Goal: Find specific page/section: Find specific page/section

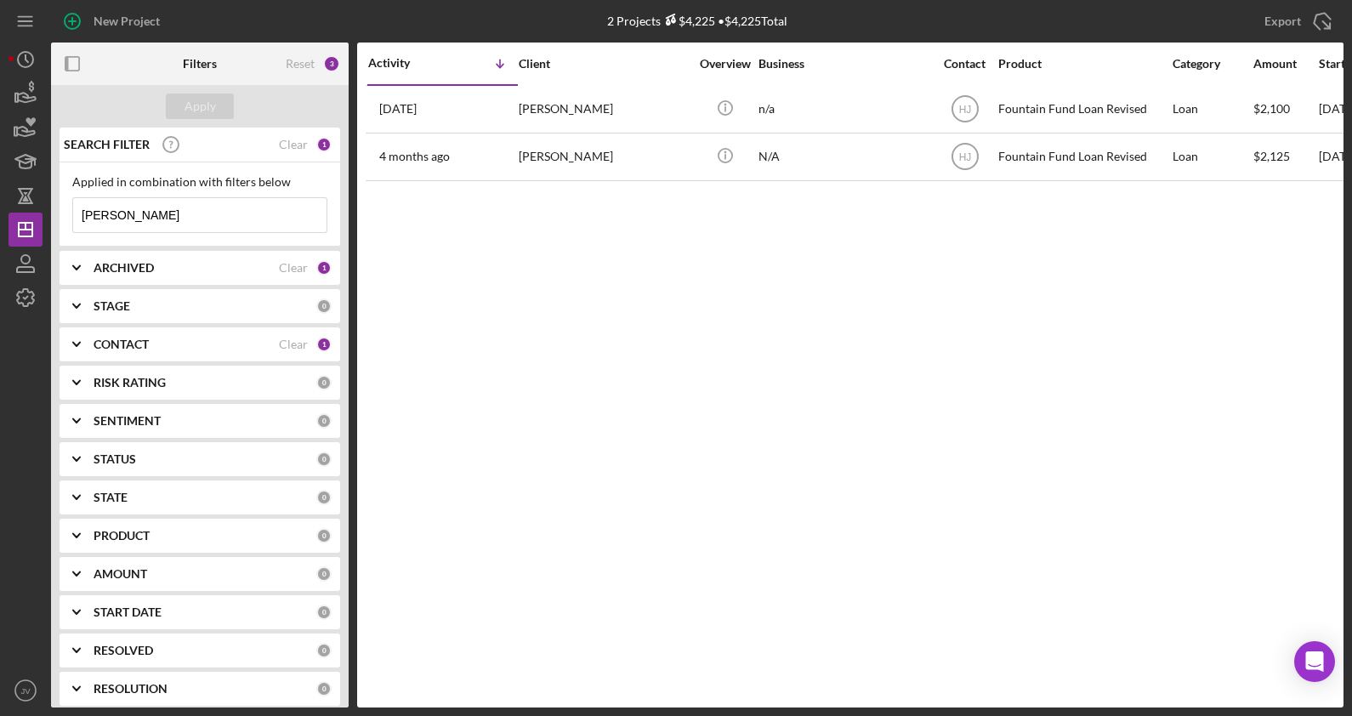
click at [106, 345] on b "CONTACT" at bounding box center [121, 344] width 55 height 14
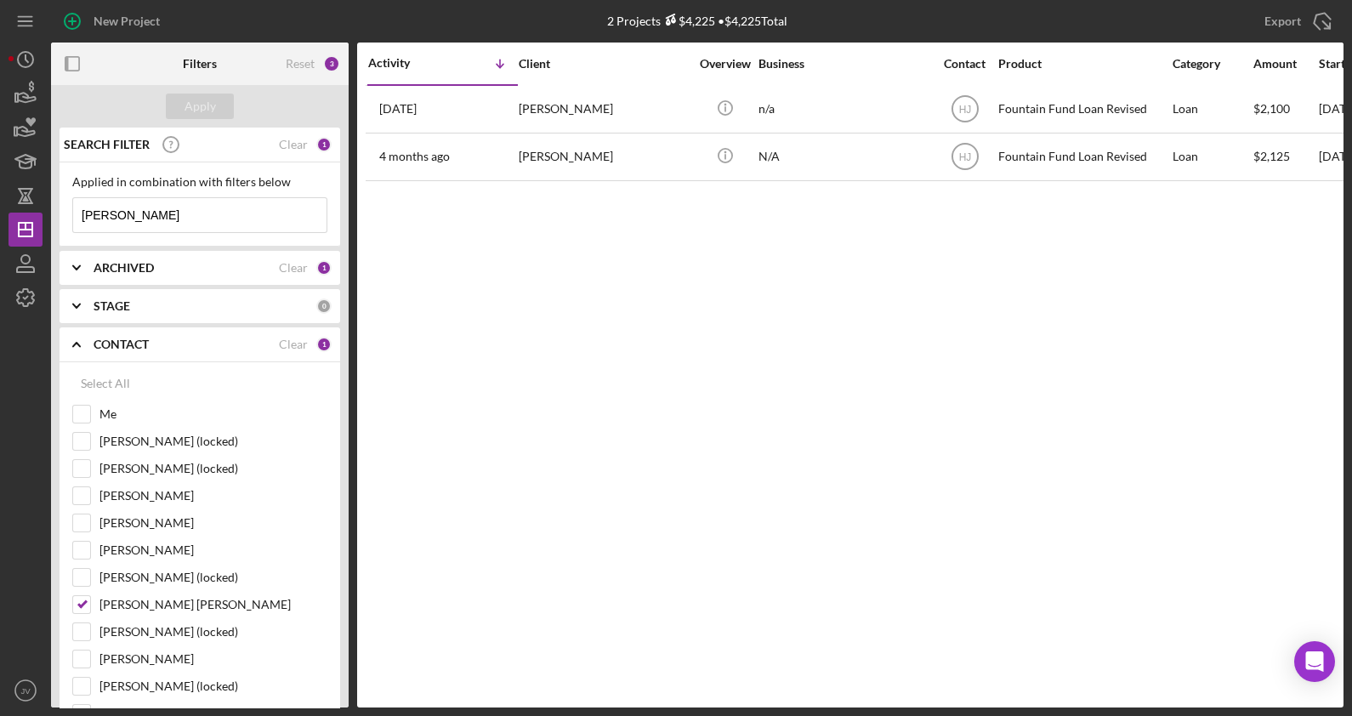
drag, startPoint x: 149, startPoint y: 212, endPoint x: 63, endPoint y: 211, distance: 85.9
click at [63, 211] on div "Applied in combination with filters below john Icon/Menu Close" at bounding box center [200, 204] width 281 height 84
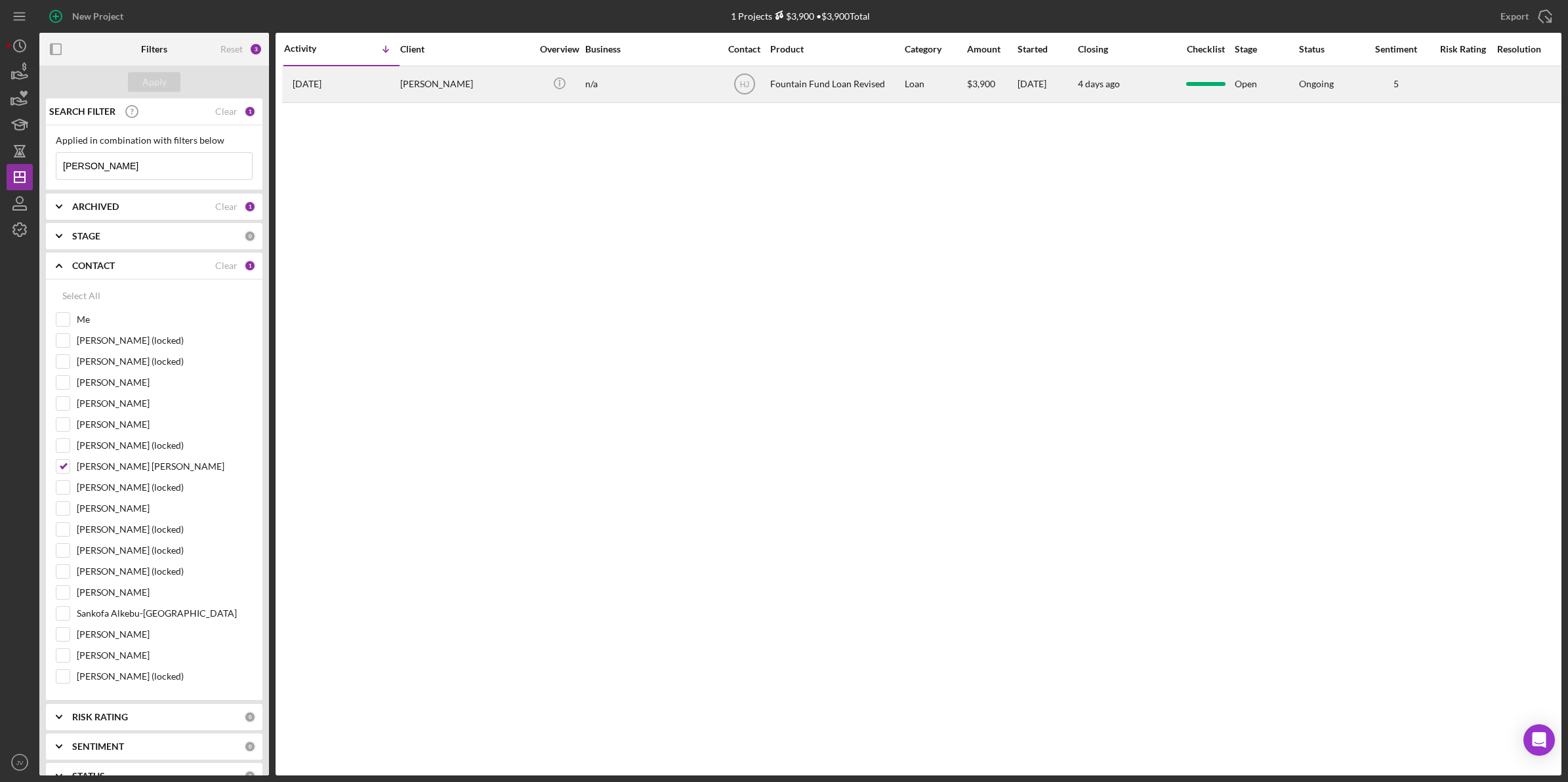
type input "alex"
click at [441, 83] on div "Alex Martinez" at bounding box center [466, 84] width 131 height 35
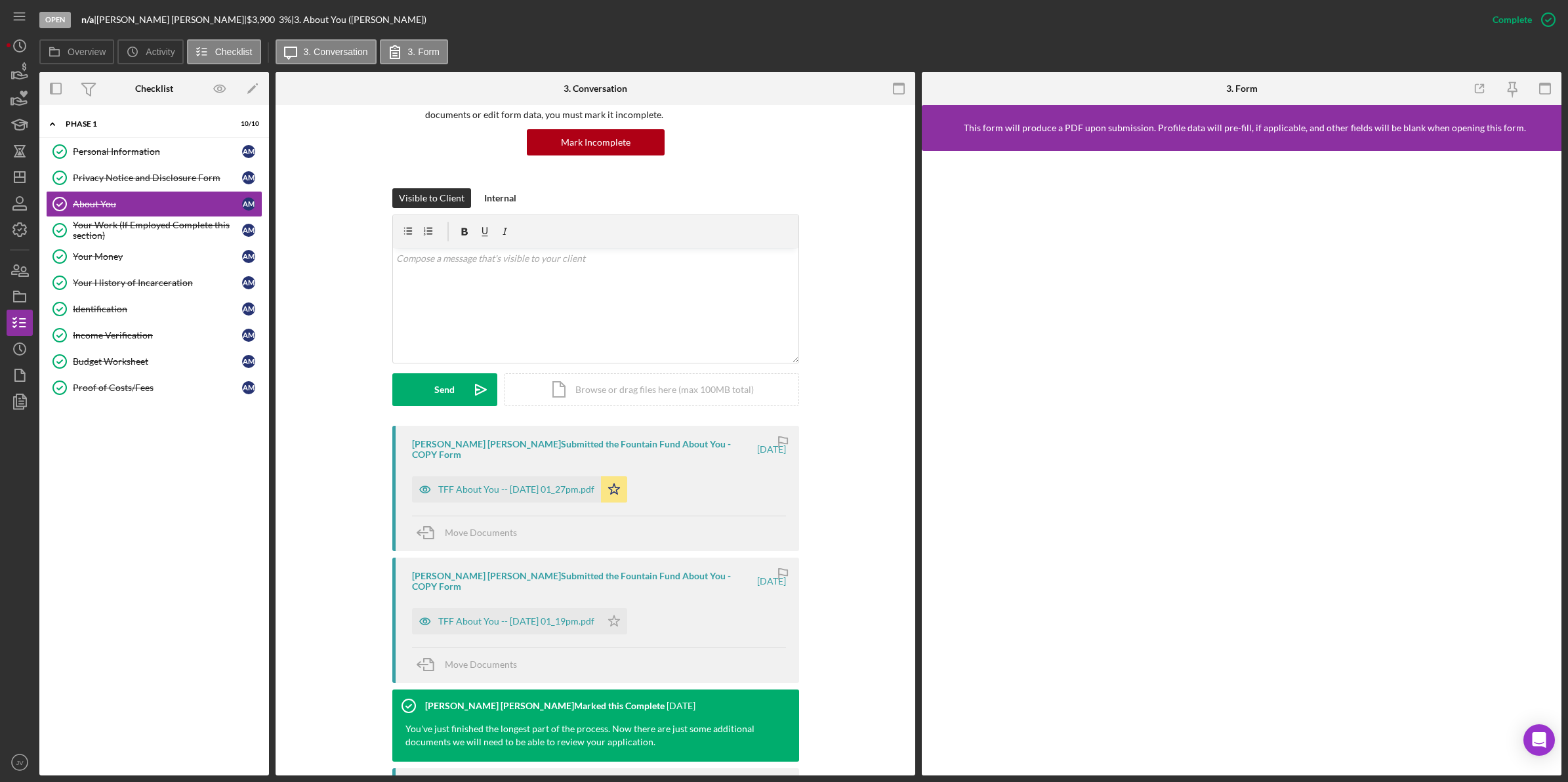
scroll to position [246, 0]
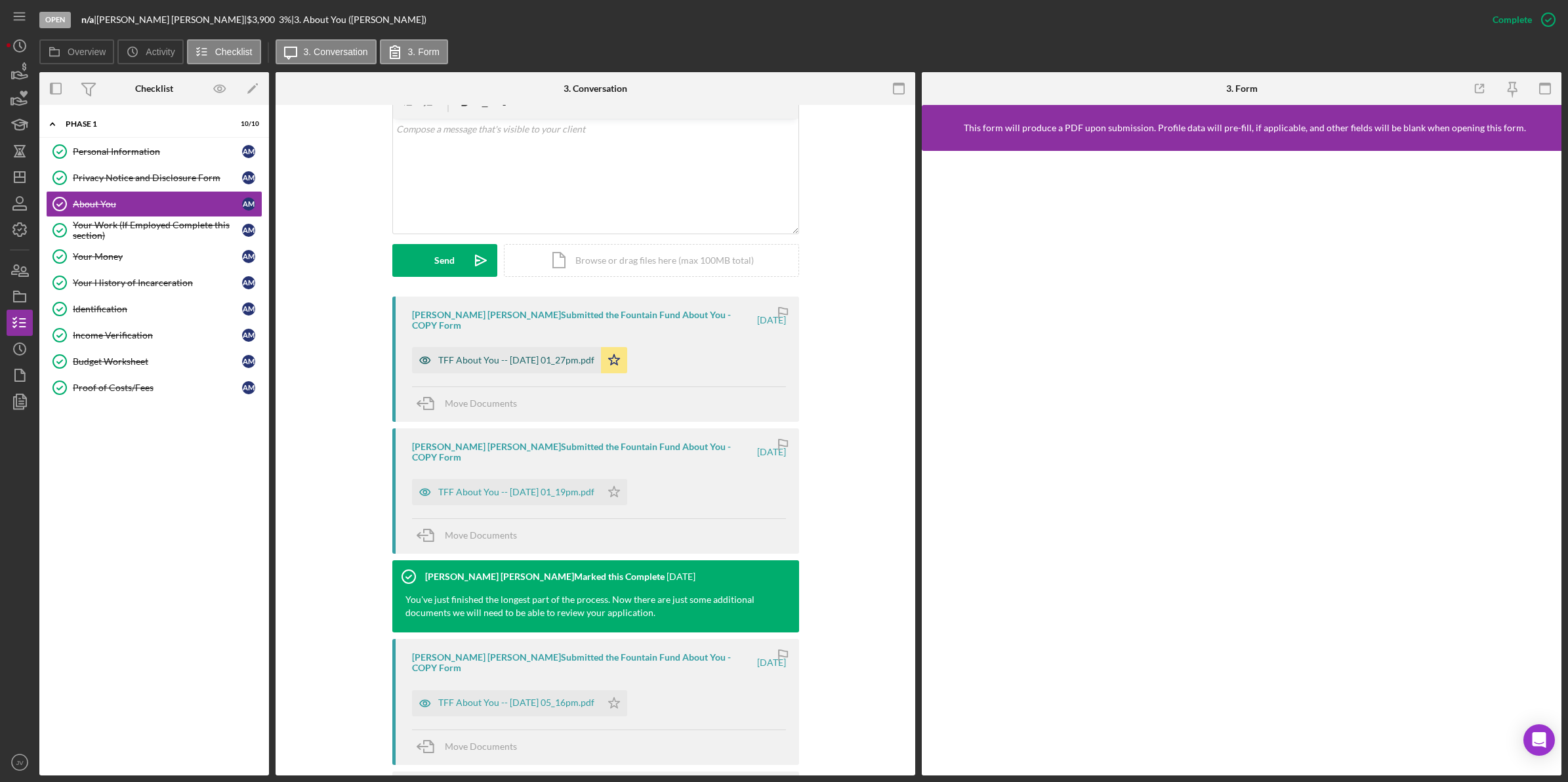
click at [490, 355] on div "TFF About You -- 2025-08-18 01_27pm.pdf" at bounding box center [516, 361] width 156 height 11
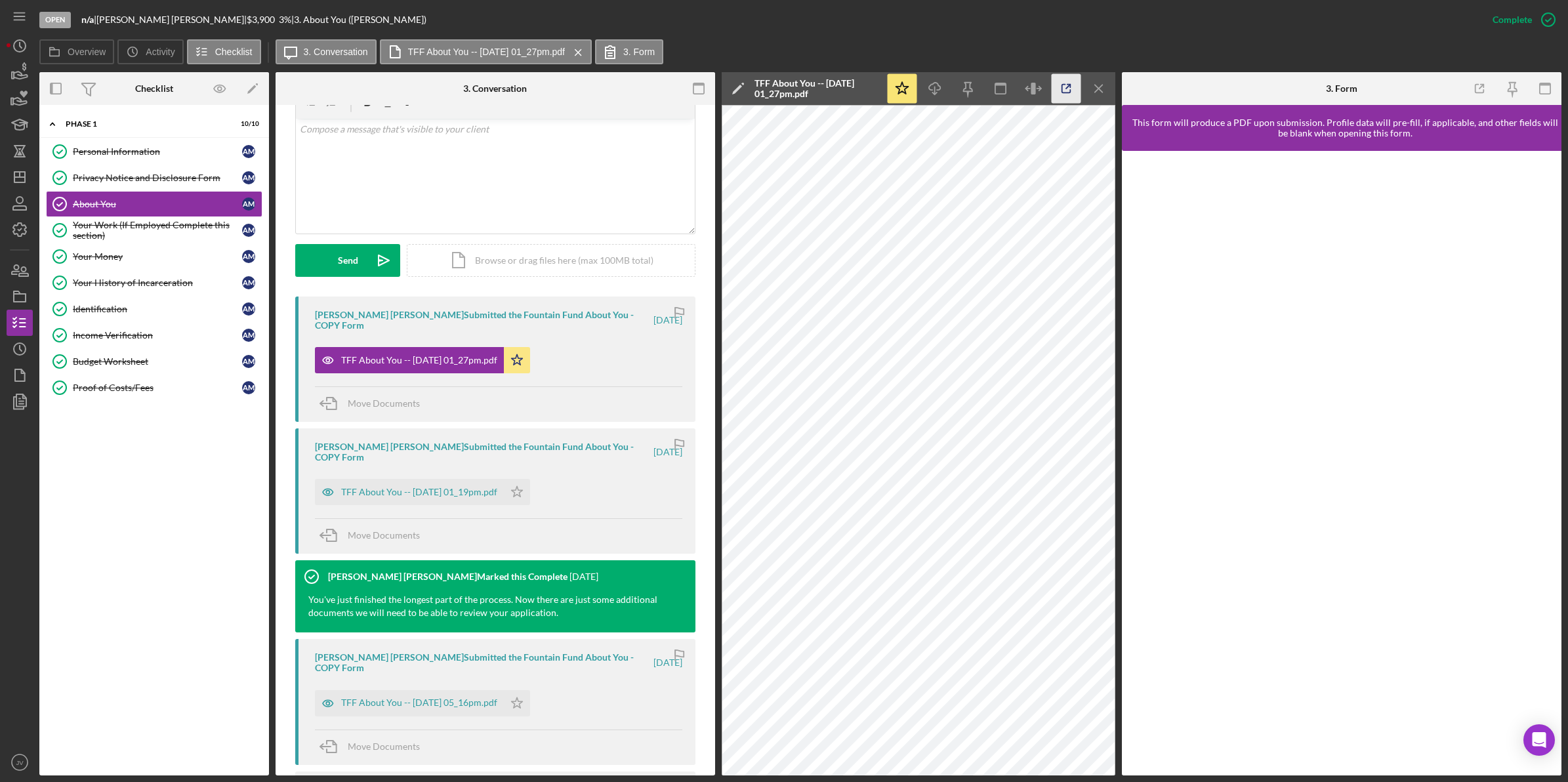
click at [1043, 94] on icon "button" at bounding box center [1066, 89] width 29 height 29
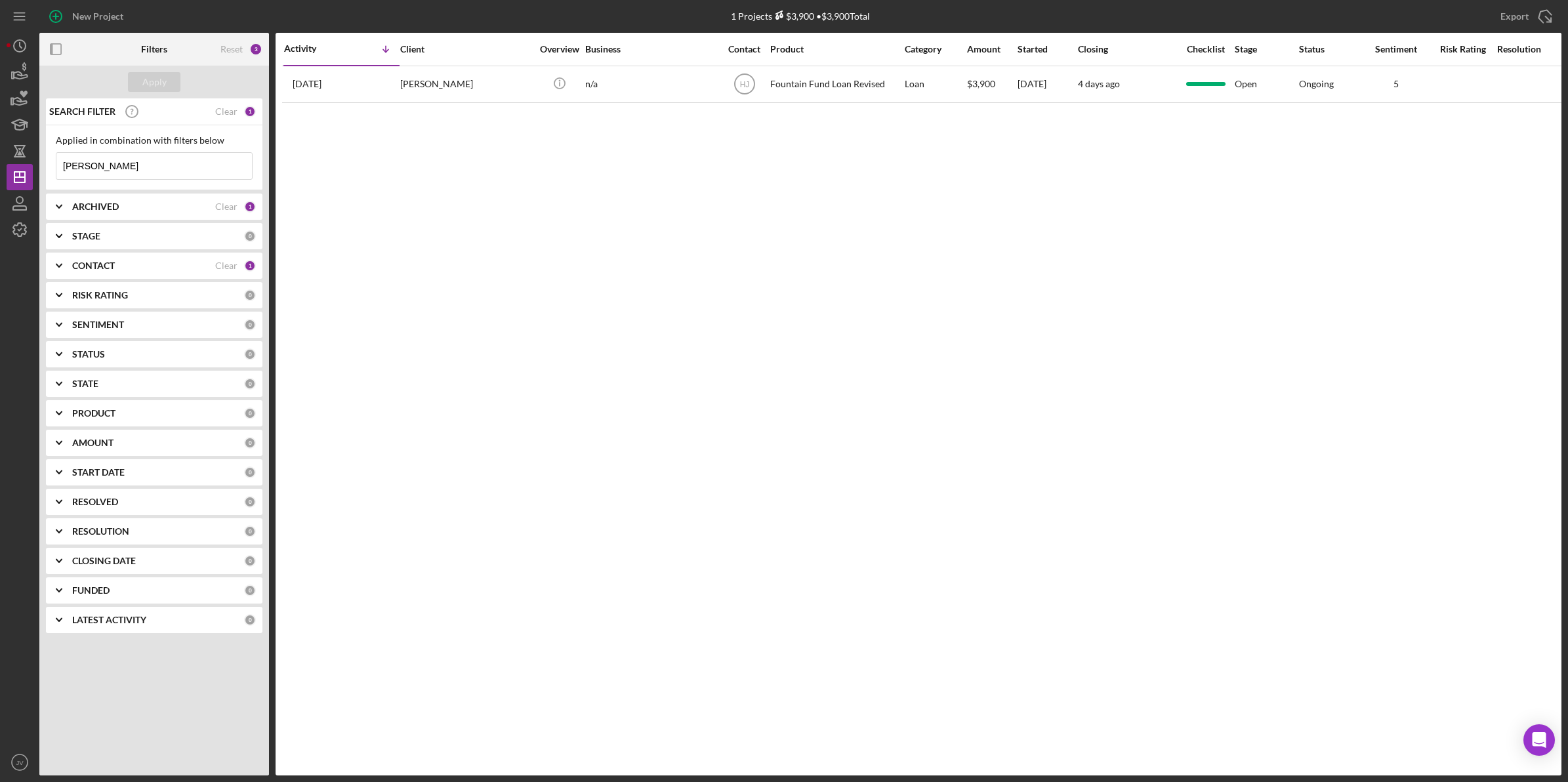
drag, startPoint x: 100, startPoint y: 165, endPoint x: 59, endPoint y: 165, distance: 41.0
click at [59, 165] on input "alex" at bounding box center [154, 166] width 195 height 26
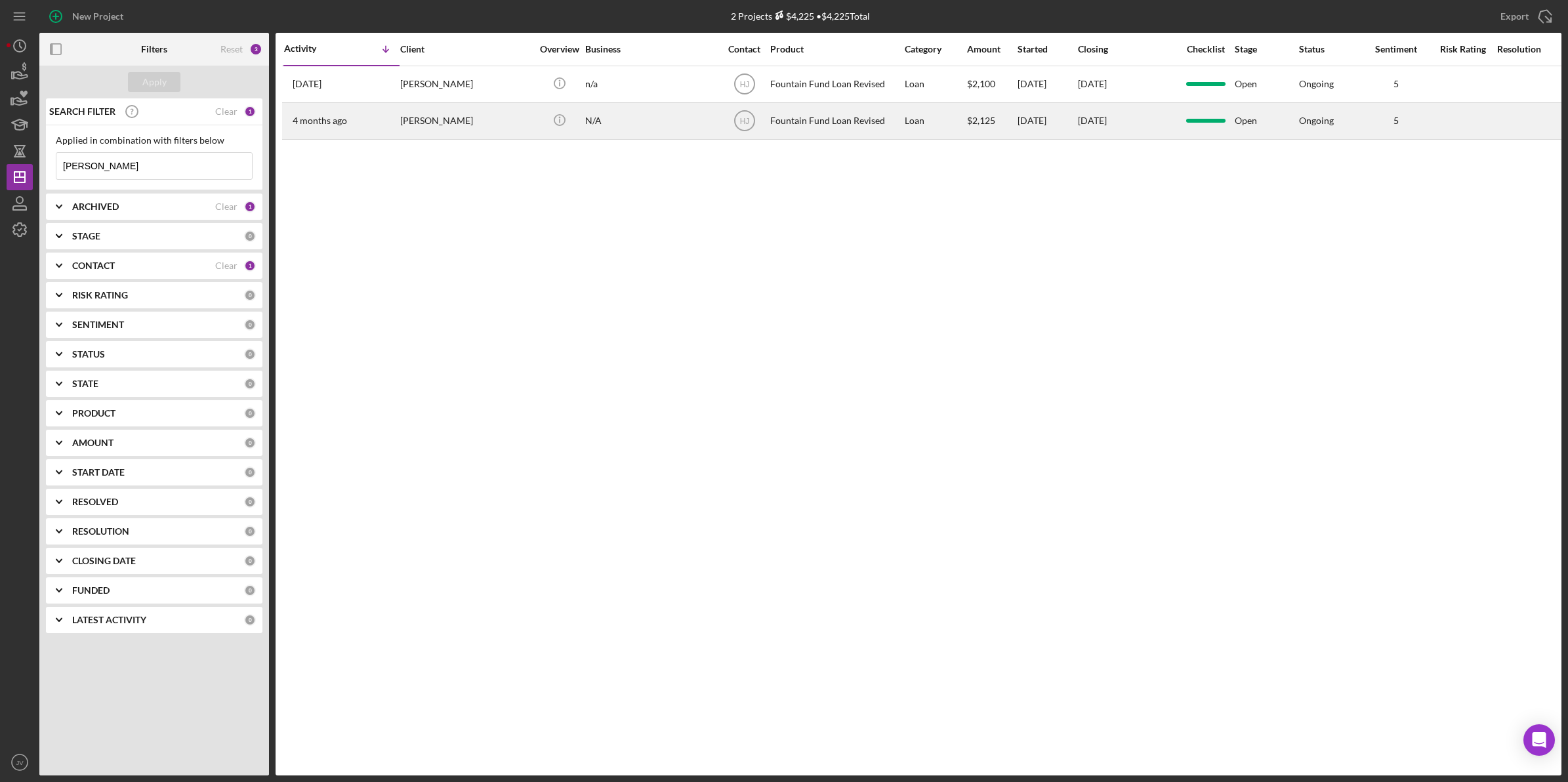
type input "john sanchez"
click at [450, 127] on div "John Sanchez" at bounding box center [466, 120] width 131 height 35
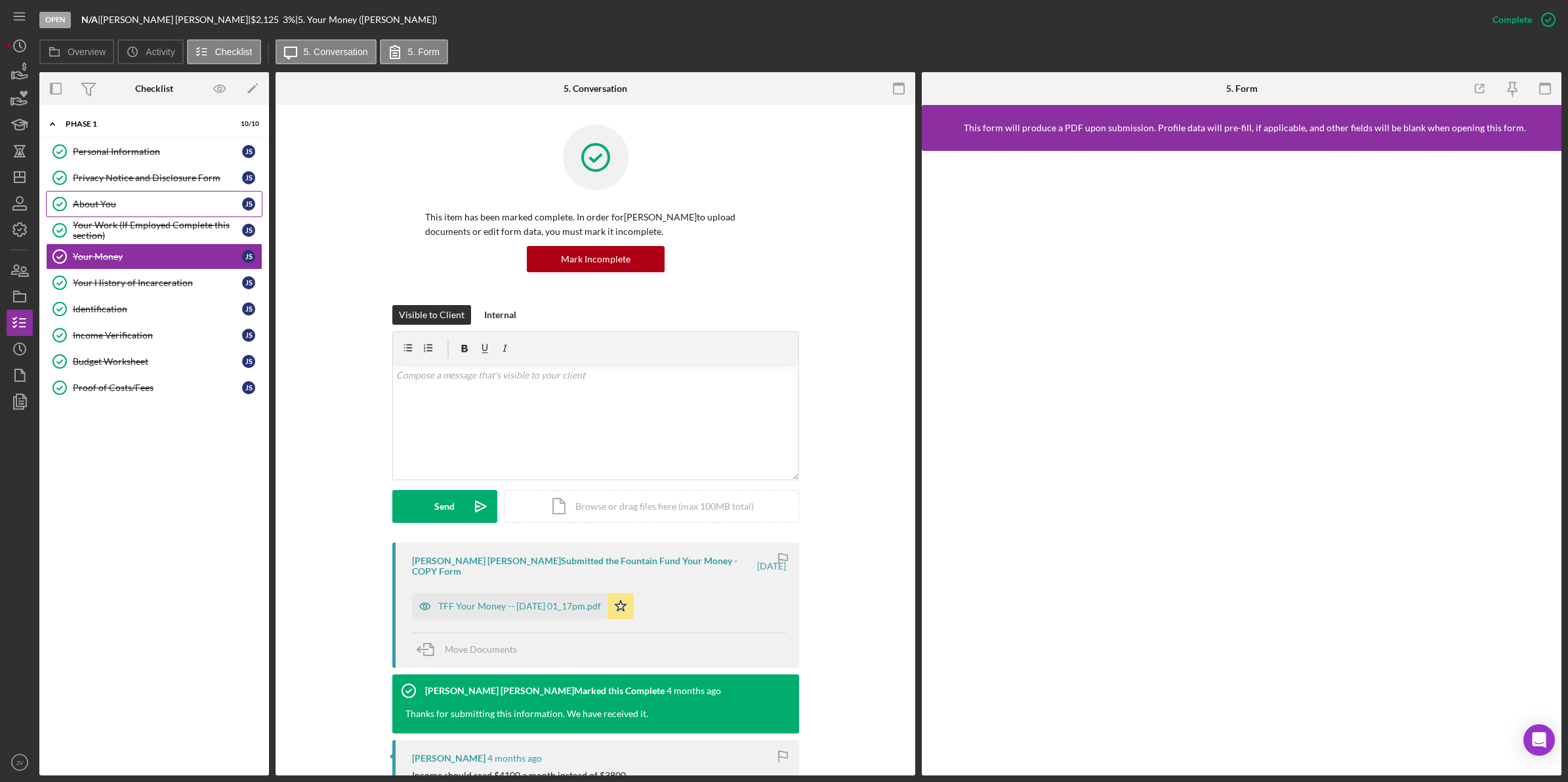
click at [166, 200] on div "About You" at bounding box center [157, 205] width 169 height 11
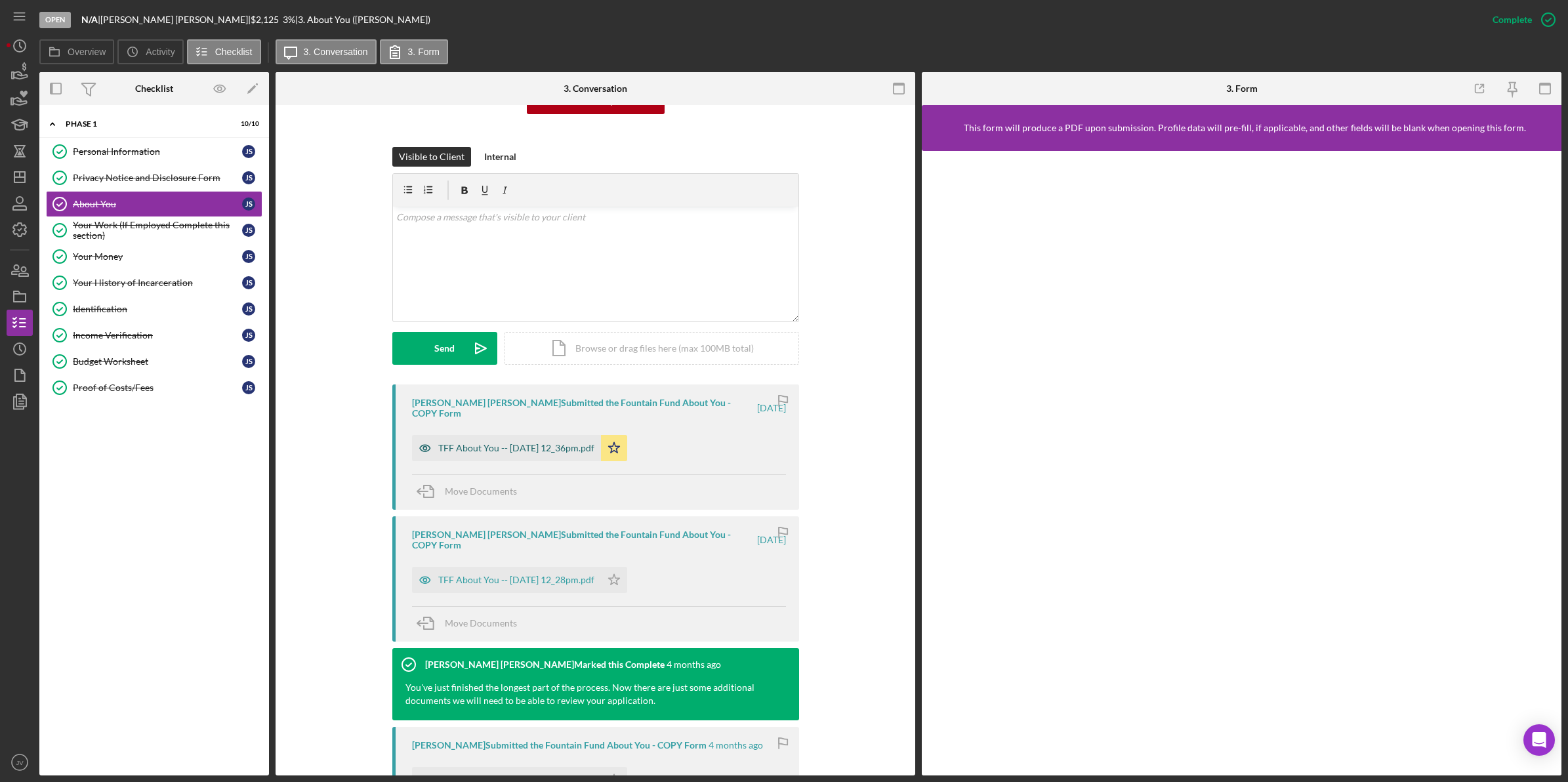
scroll to position [164, 0]
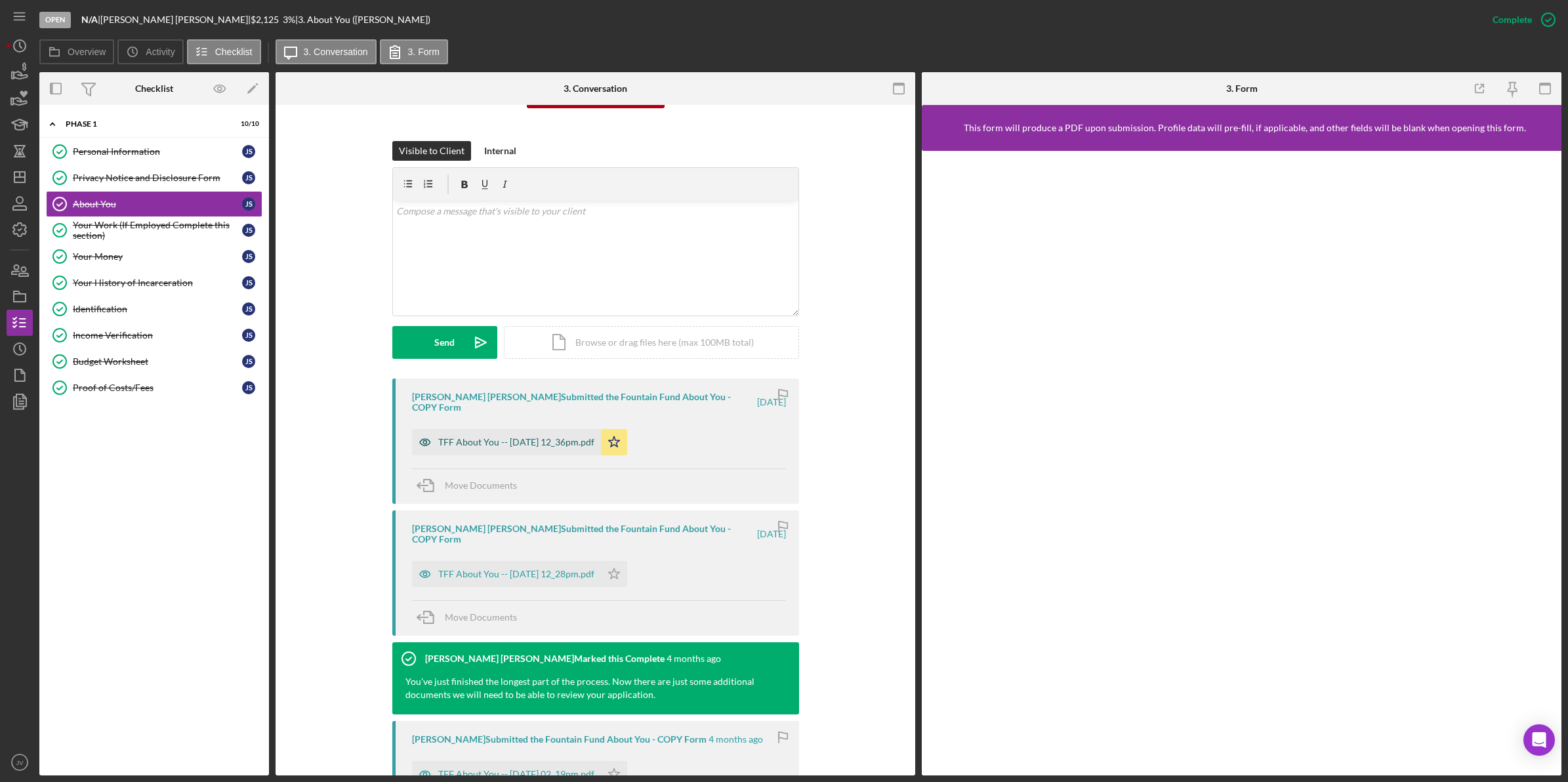
click at [498, 437] on div "TFF About You -- 2025-08-19 12_36pm.pdf" at bounding box center [516, 442] width 156 height 11
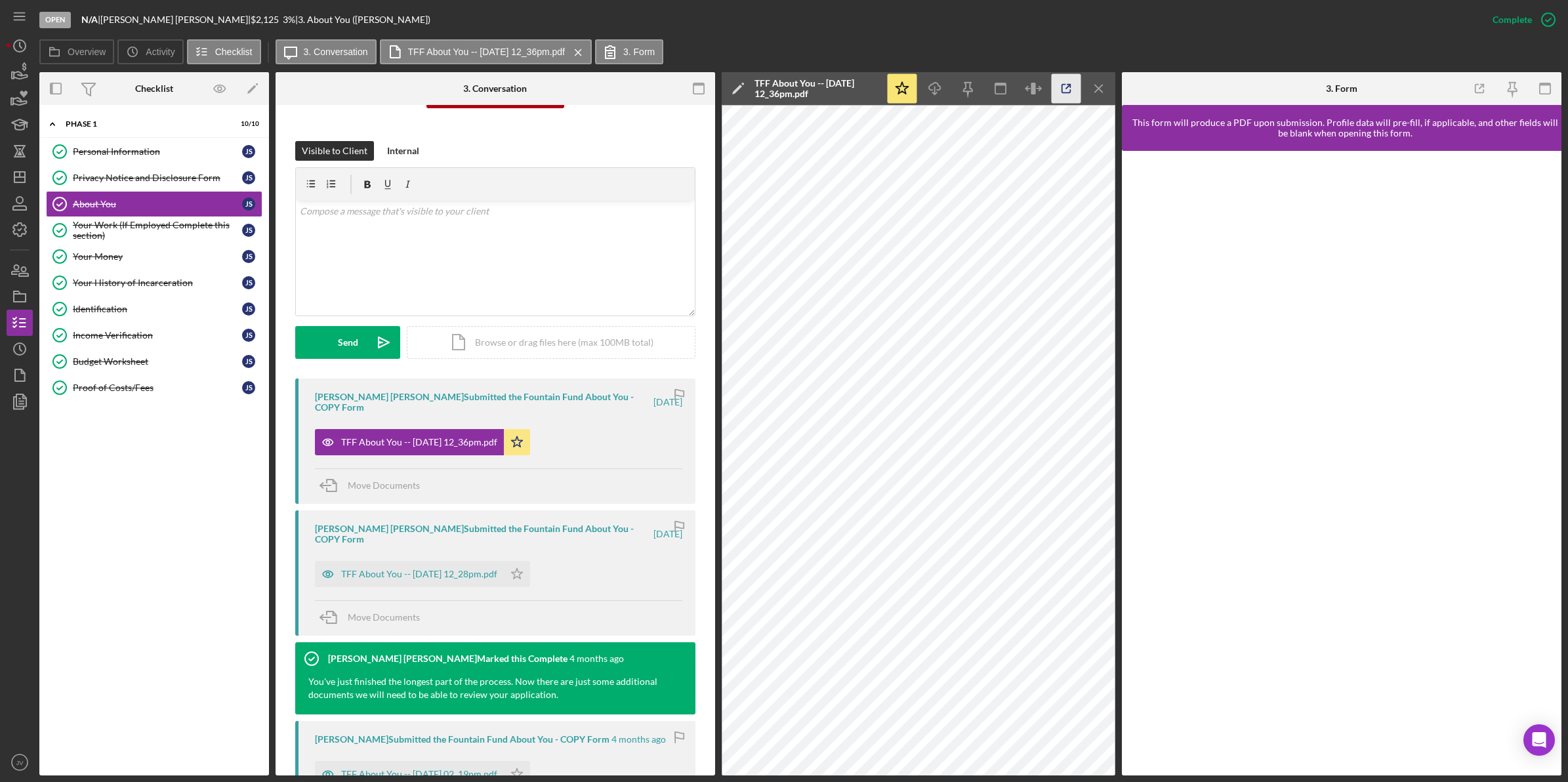
click at [1043, 94] on icon "button" at bounding box center [1066, 89] width 29 height 29
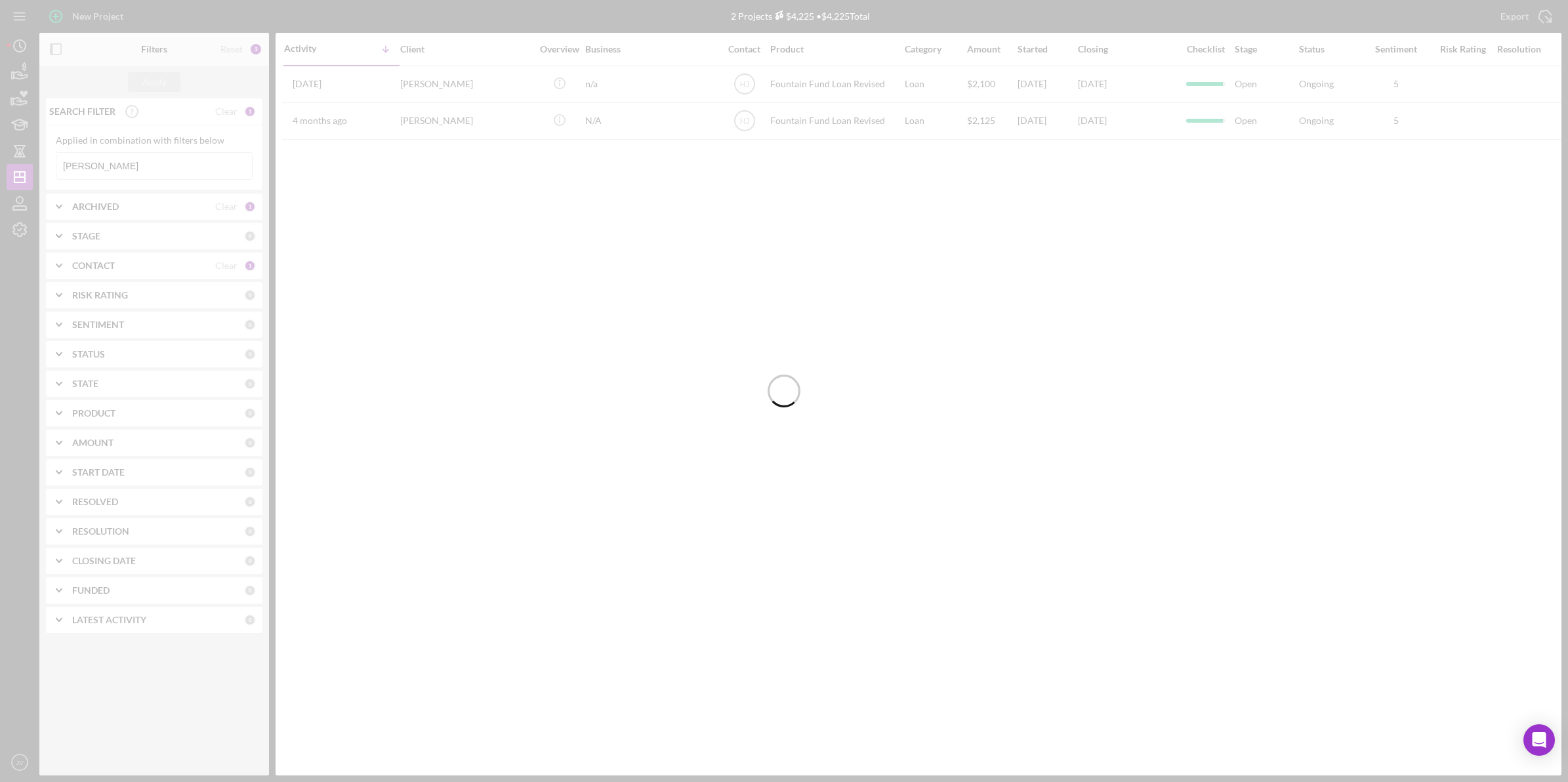
click at [136, 163] on div at bounding box center [784, 391] width 1568 height 782
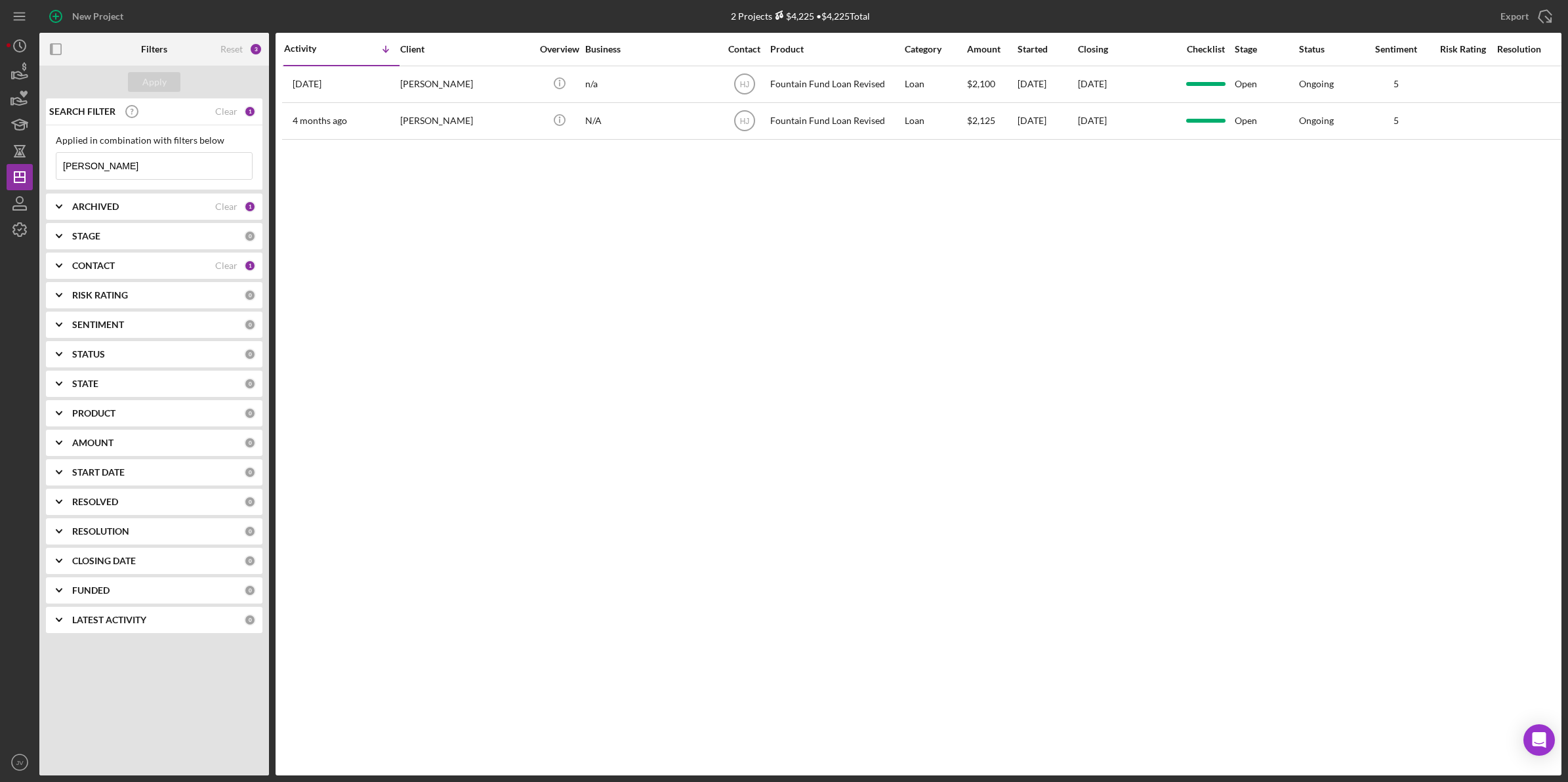
drag, startPoint x: 136, startPoint y: 163, endPoint x: 53, endPoint y: 162, distance: 83.0
click at [53, 162] on div "Applied in combination with filters below john sanchez Icon/Menu Close" at bounding box center [154, 157] width 217 height 65
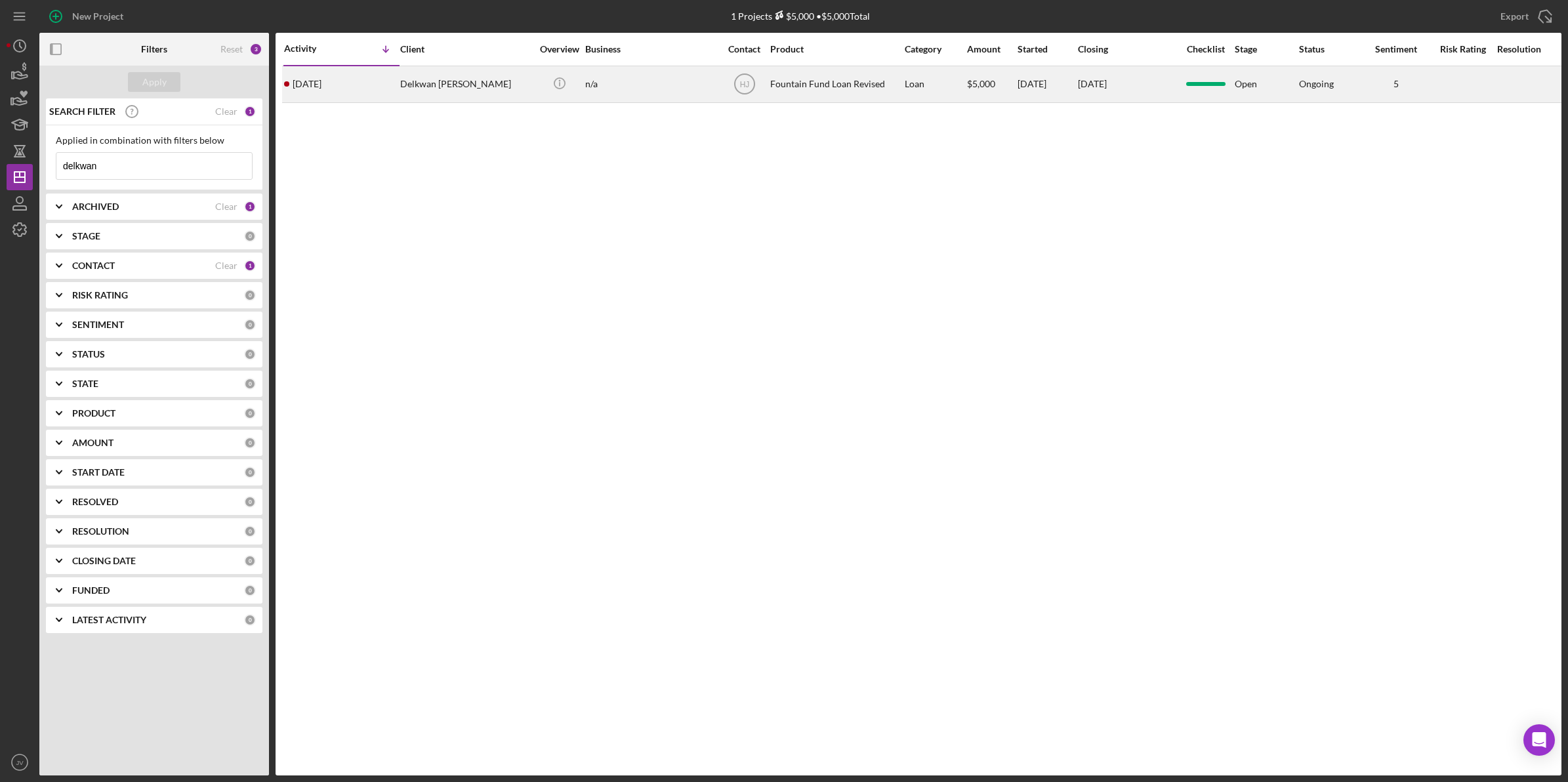
type input "delkwan"
click at [434, 87] on div "Delkwan [PERSON_NAME]" at bounding box center [466, 84] width 131 height 35
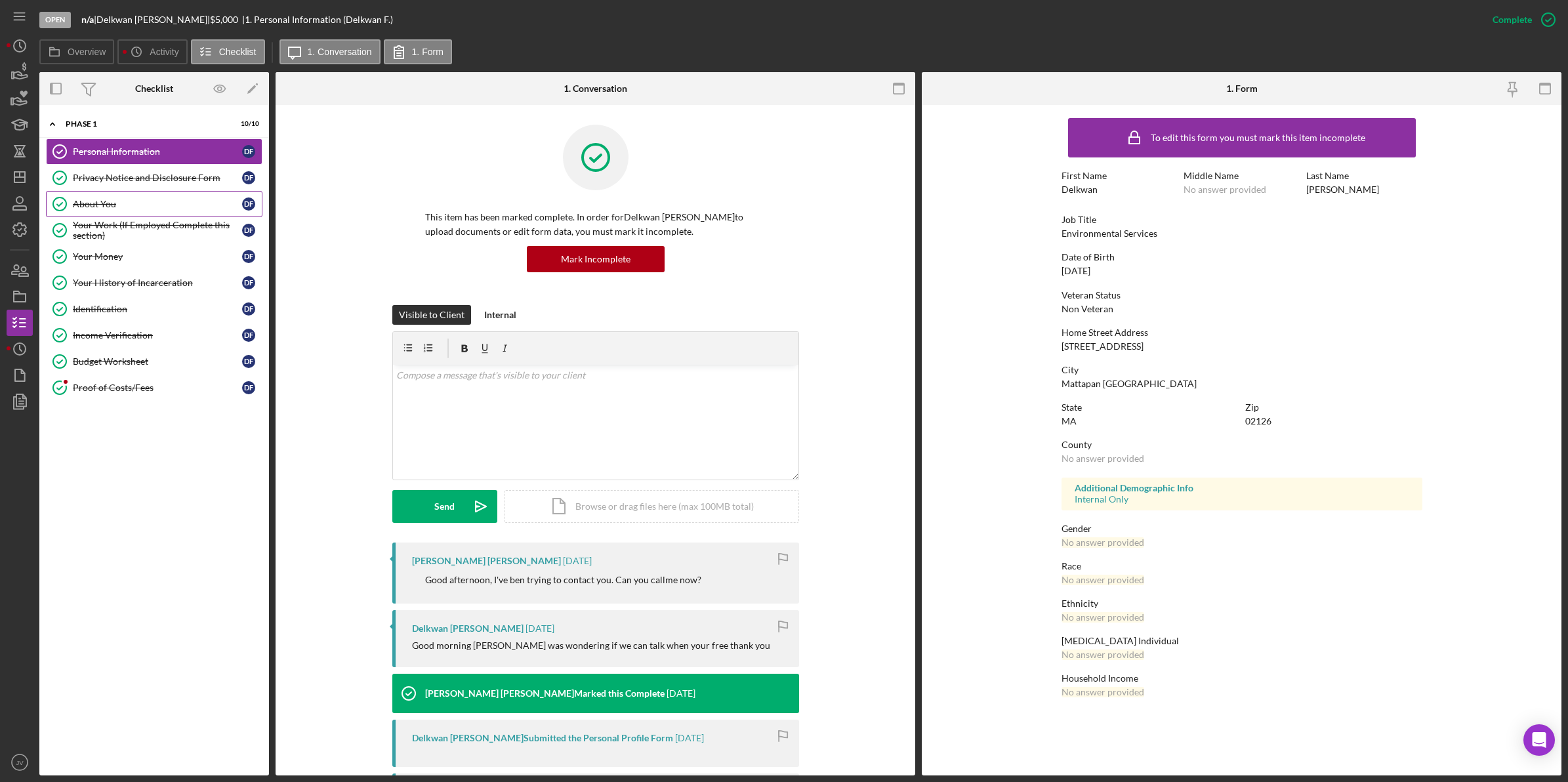
click at [151, 192] on link "About You About You D F" at bounding box center [154, 204] width 217 height 26
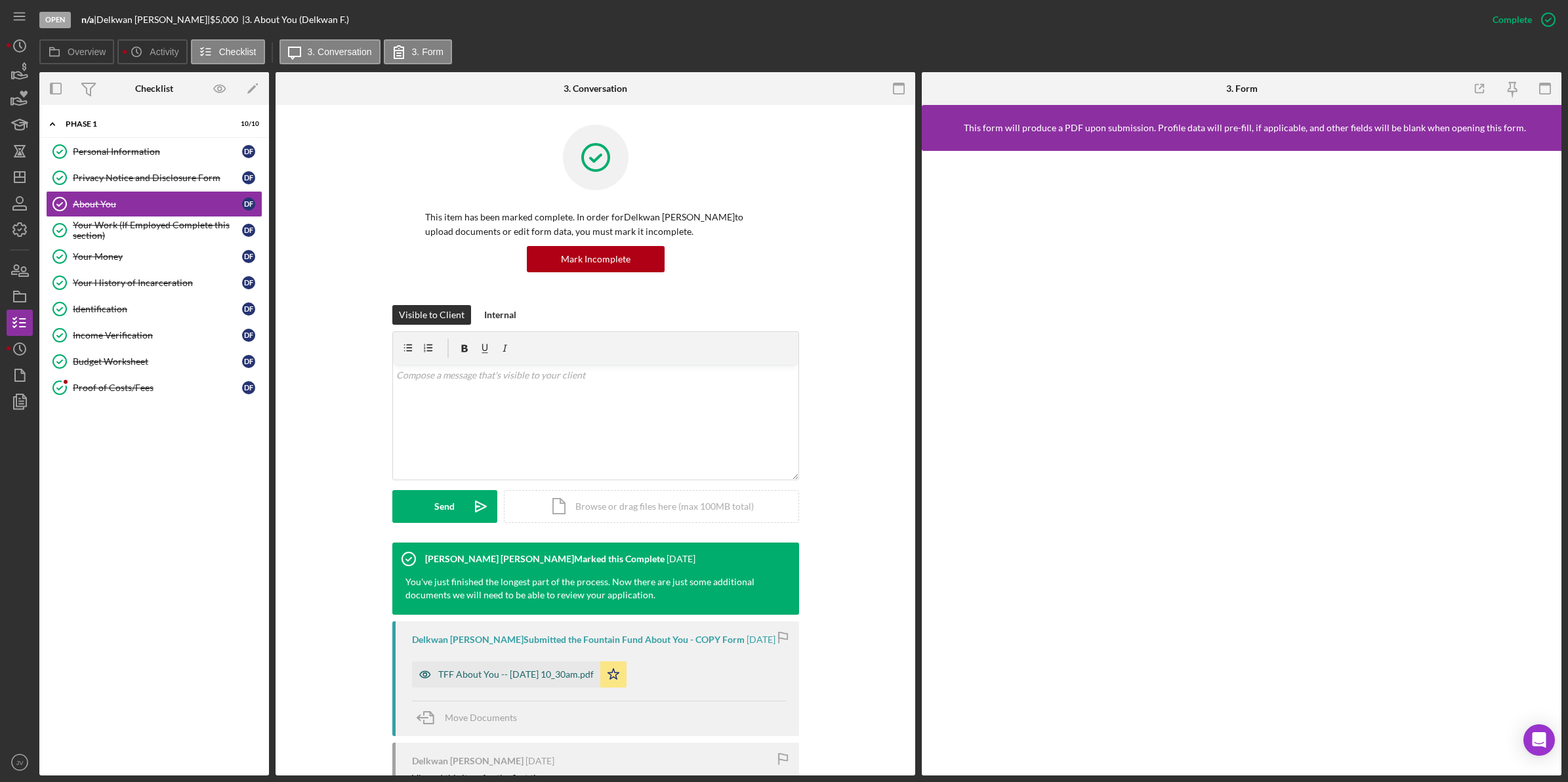
click at [494, 552] on div "TFF About You -- [DATE] 10_30am.pdf" at bounding box center [506, 675] width 188 height 26
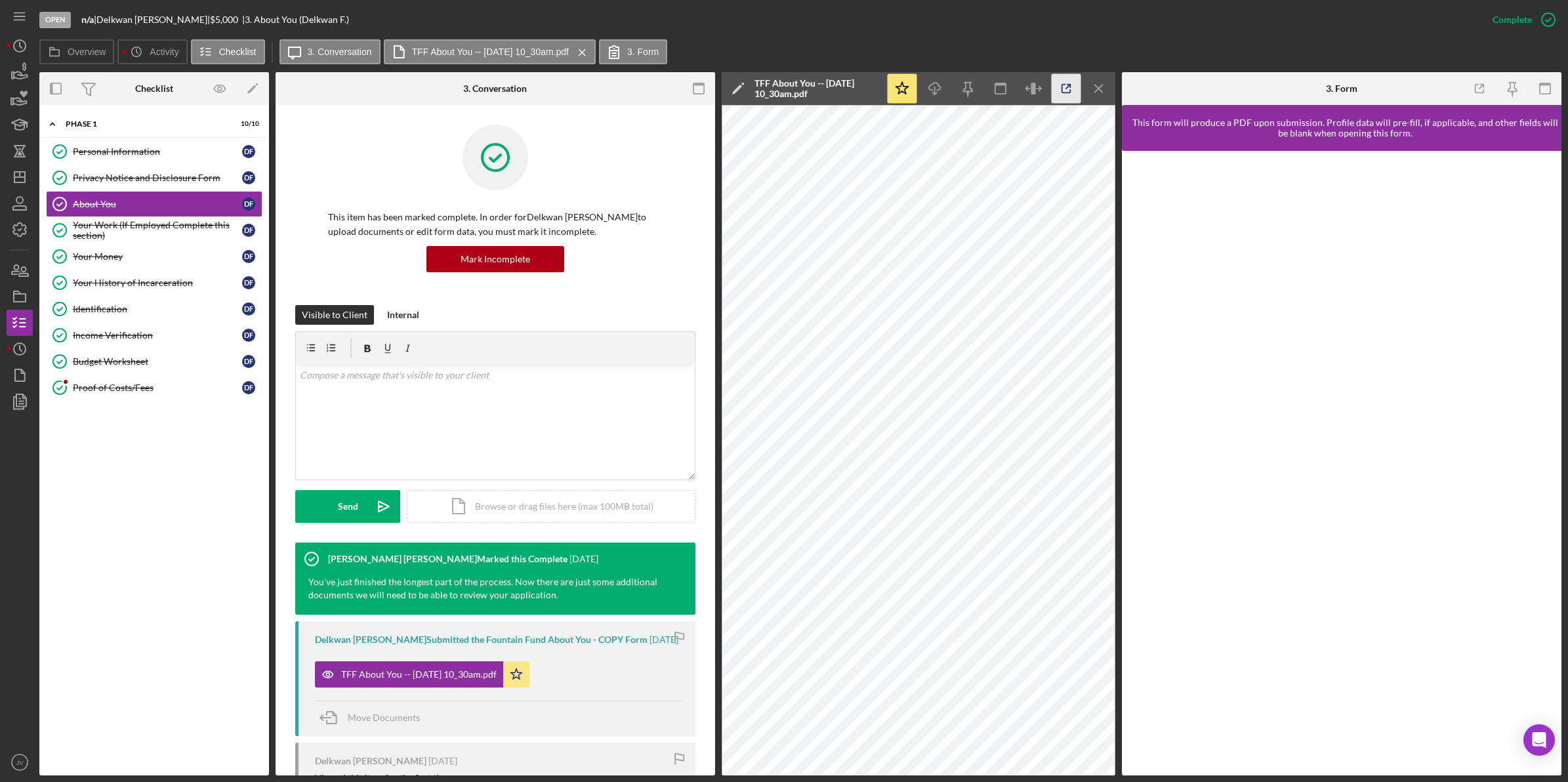
click at [1043, 89] on icon "button" at bounding box center [1066, 89] width 29 height 29
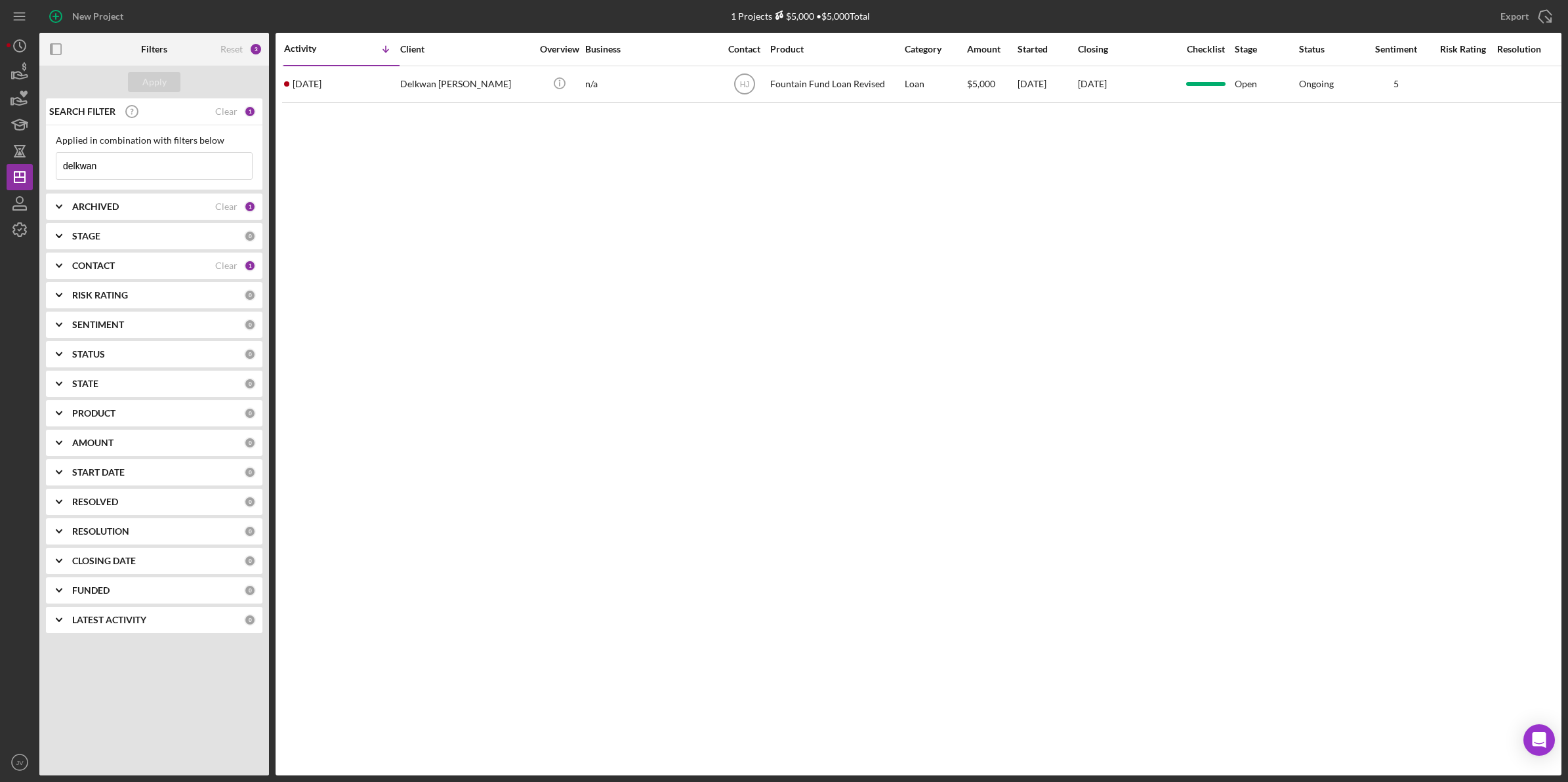
drag, startPoint x: 115, startPoint y: 165, endPoint x: 49, endPoint y: 165, distance: 66.0
click at [49, 165] on div "Applied in combination with filters below delkwan Icon/Menu Close" at bounding box center [154, 157] width 217 height 65
click at [151, 161] on input at bounding box center [154, 166] width 195 height 26
type input "m"
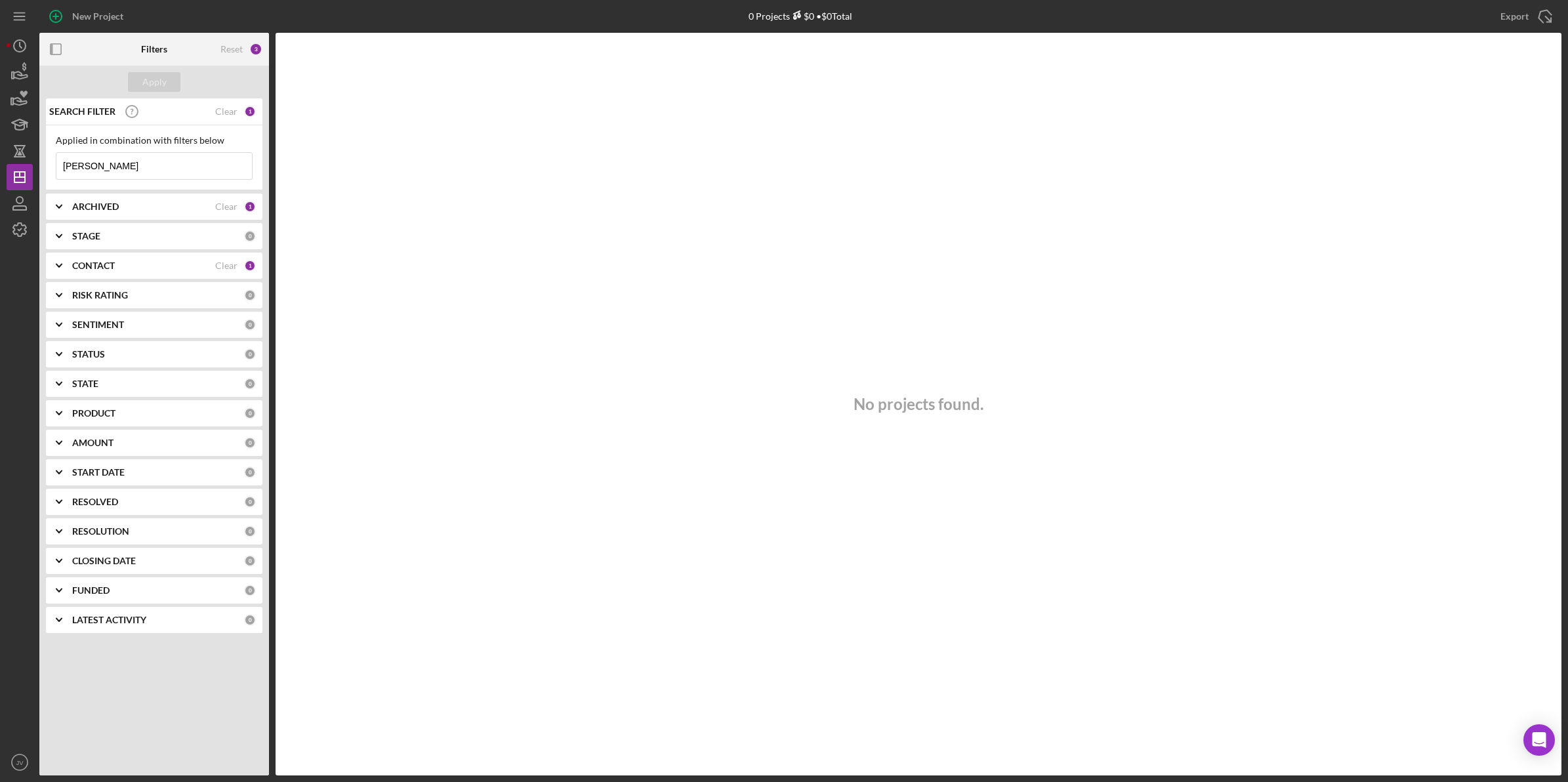
click at [127, 261] on div "CONTACT" at bounding box center [144, 266] width 143 height 11
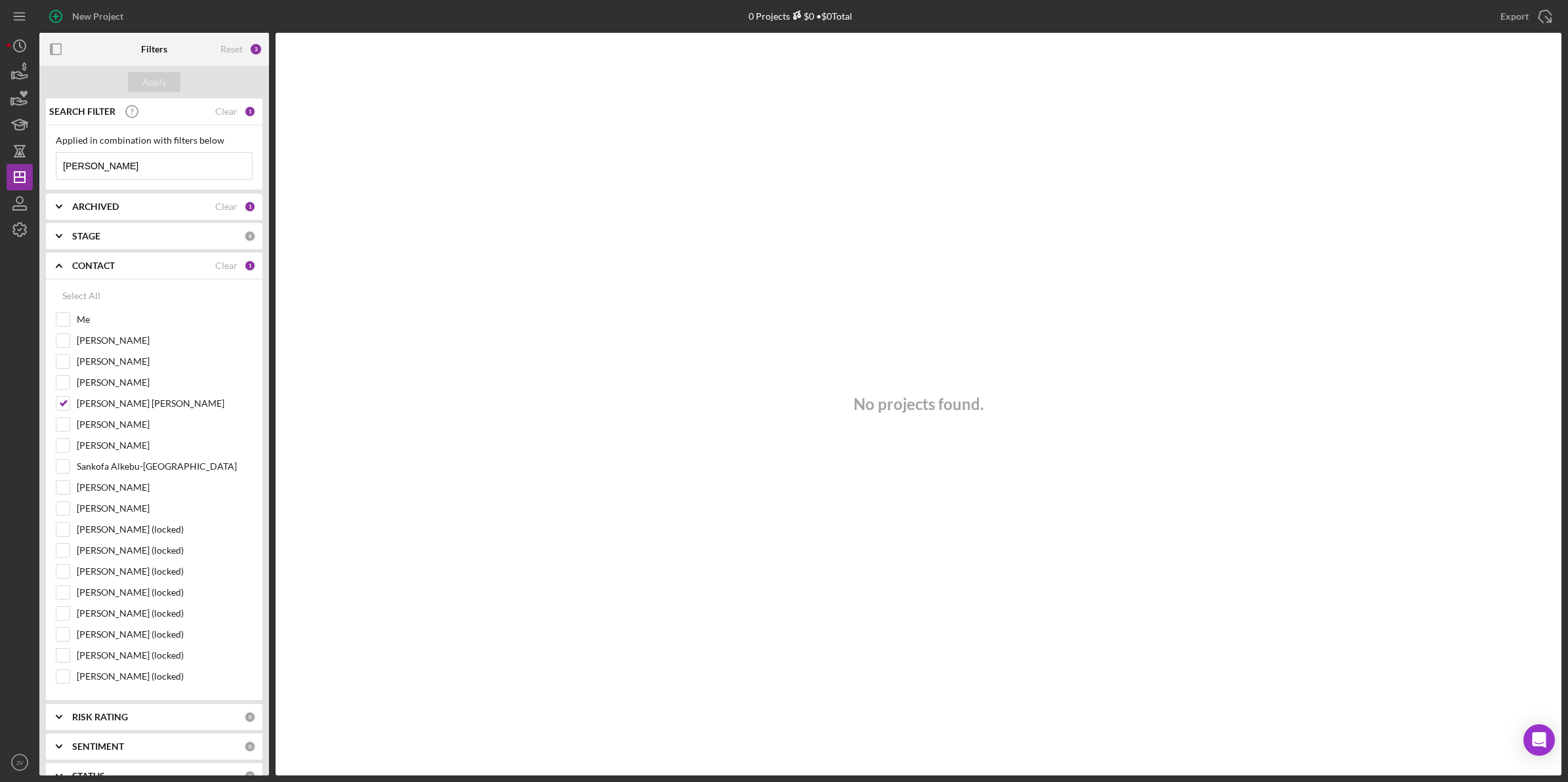
drag, startPoint x: 106, startPoint y: 164, endPoint x: 44, endPoint y: 163, distance: 62.0
click at [44, 163] on div "SEARCH FILTER Clear 1 Applied in combination with filters below ferrell Icon/Me…" at bounding box center [154, 437] width 230 height 677
type input "michael ferrell"
click at [61, 398] on input "[PERSON_NAME] [PERSON_NAME]" at bounding box center [63, 403] width 13 height 13
checkbox input "false"
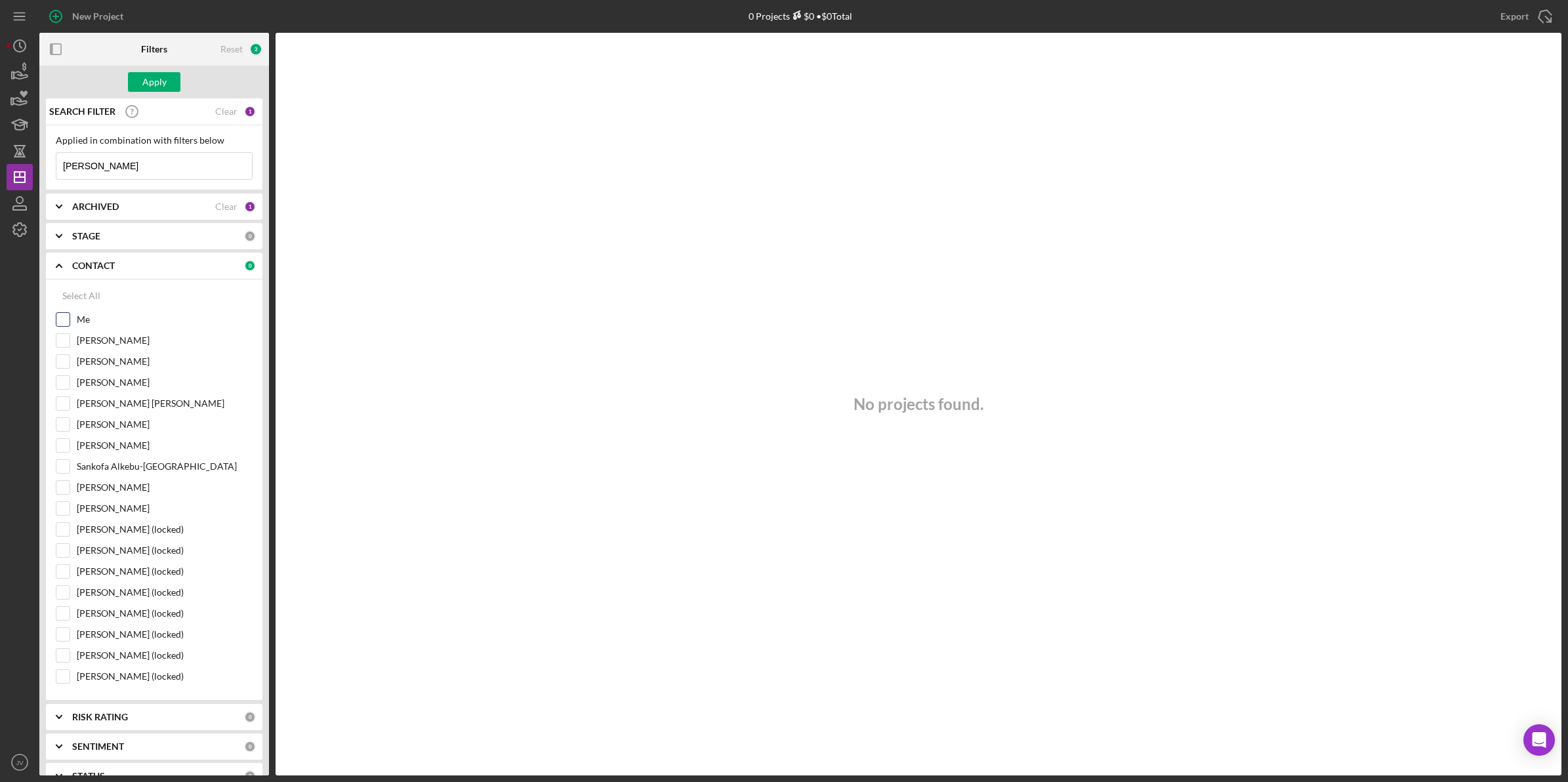
click at [64, 325] on input "Me" at bounding box center [63, 319] width 13 height 13
checkbox input "true"
click at [60, 401] on input "[PERSON_NAME] [PERSON_NAME]" at bounding box center [63, 403] width 13 height 13
checkbox input "true"
click at [152, 171] on input "michael ferrell" at bounding box center [154, 166] width 195 height 26
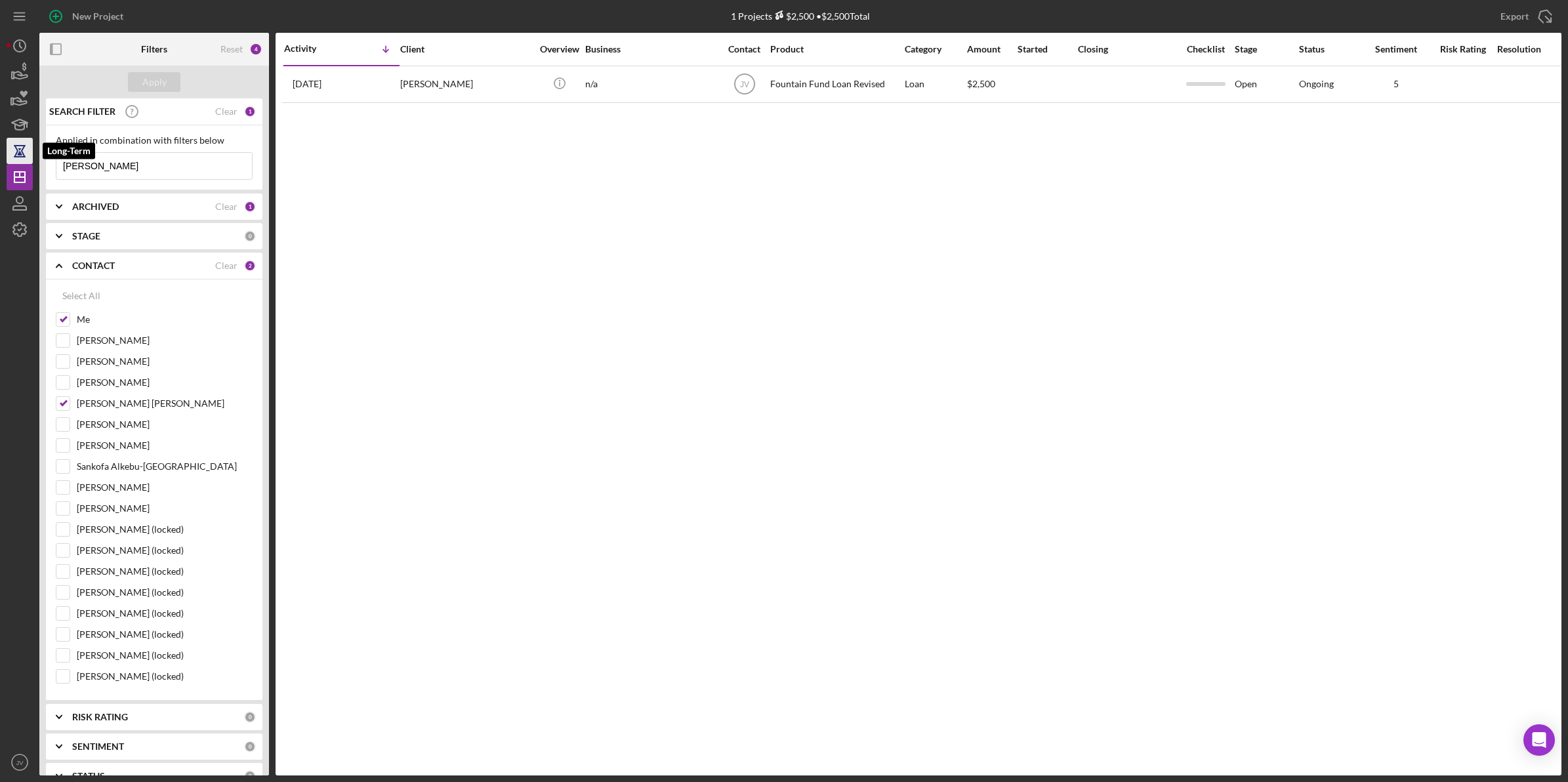
drag, startPoint x: 135, startPoint y: 161, endPoint x: 11, endPoint y: 161, distance: 124.0
click at [11, 161] on div "New Project 1 Projects $2,500 • $2,500 Total delkwan Export Icon/Export Filters…" at bounding box center [784, 388] width 1555 height 776
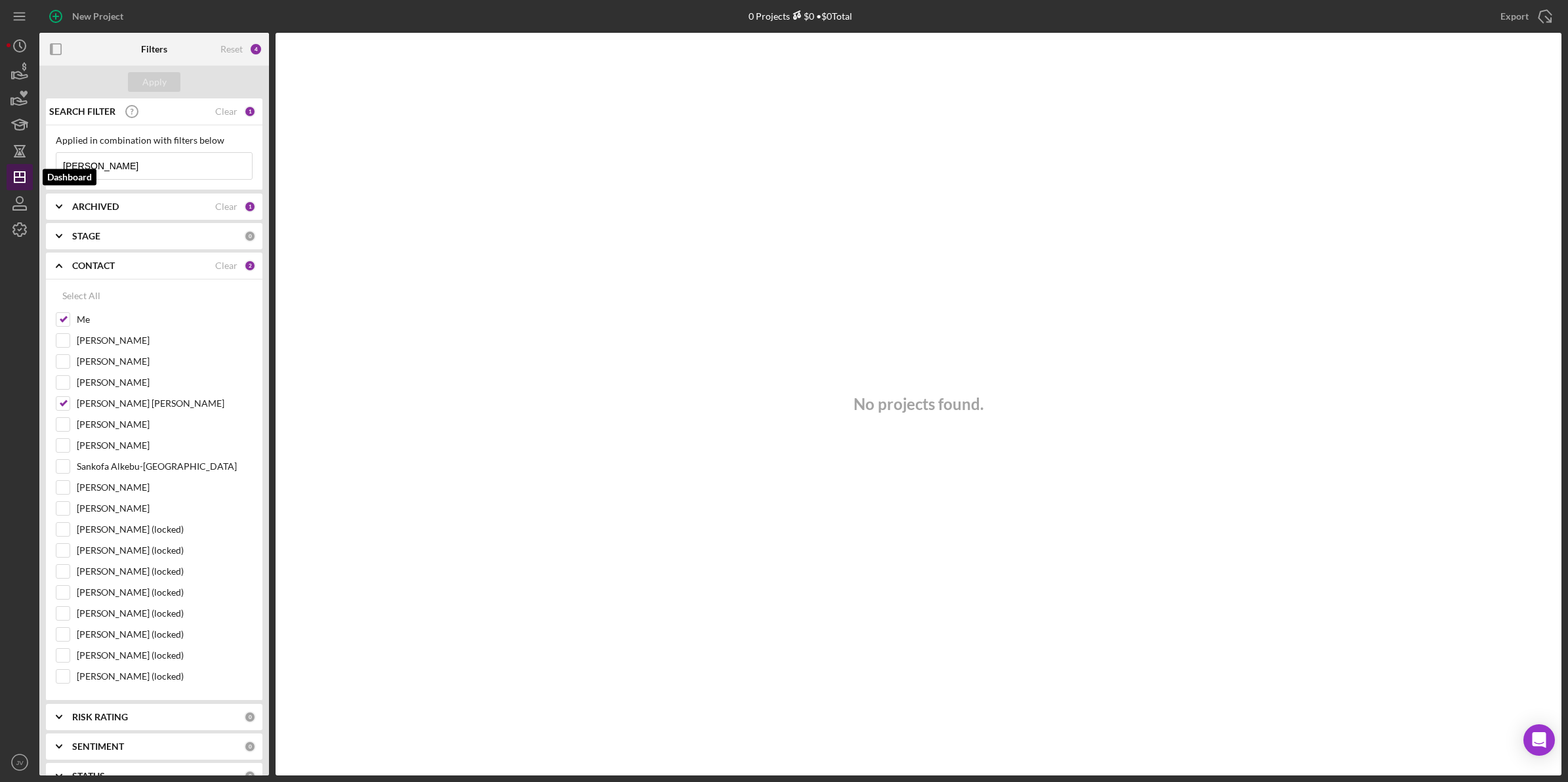
drag, startPoint x: 95, startPoint y: 168, endPoint x: 24, endPoint y: 166, distance: 71.0
click at [24, 166] on div "New Project 0 Projects $0 • $0 Total delkwan Export Icon/Export Filters Reset 4…" at bounding box center [784, 388] width 1555 height 776
paste input "Elgernon Jesionek"
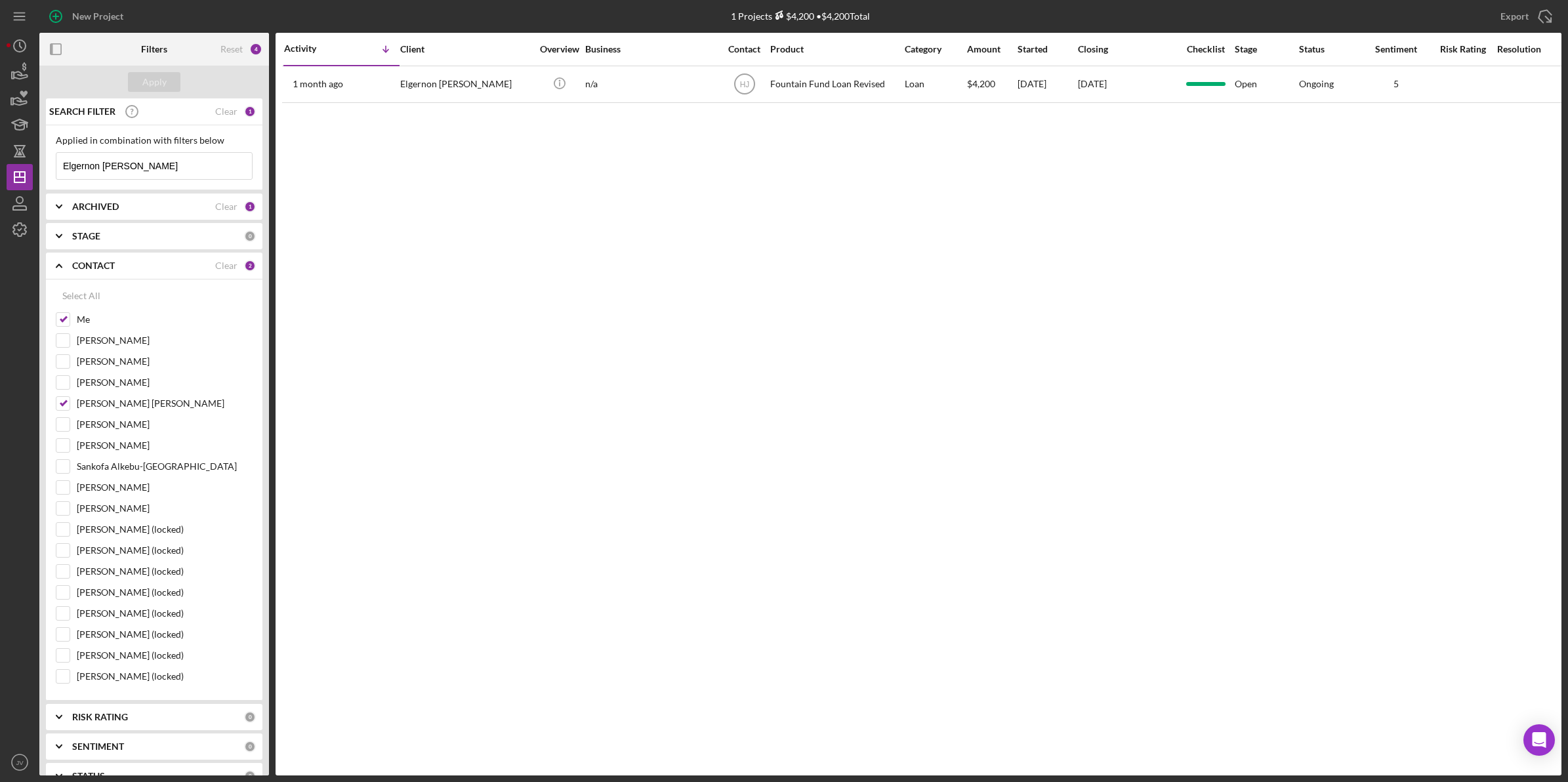
drag, startPoint x: 155, startPoint y: 168, endPoint x: 37, endPoint y: 161, distance: 118.2
click at [37, 161] on div "New Project 1 Projects $4,200 • $4,200 Total delkwan Export Icon/Export Filters…" at bounding box center [784, 388] width 1555 height 776
paste input "Michael Ferrell"
type input "Michael Ferrell"
click at [157, 74] on div "Apply" at bounding box center [154, 83] width 24 height 20
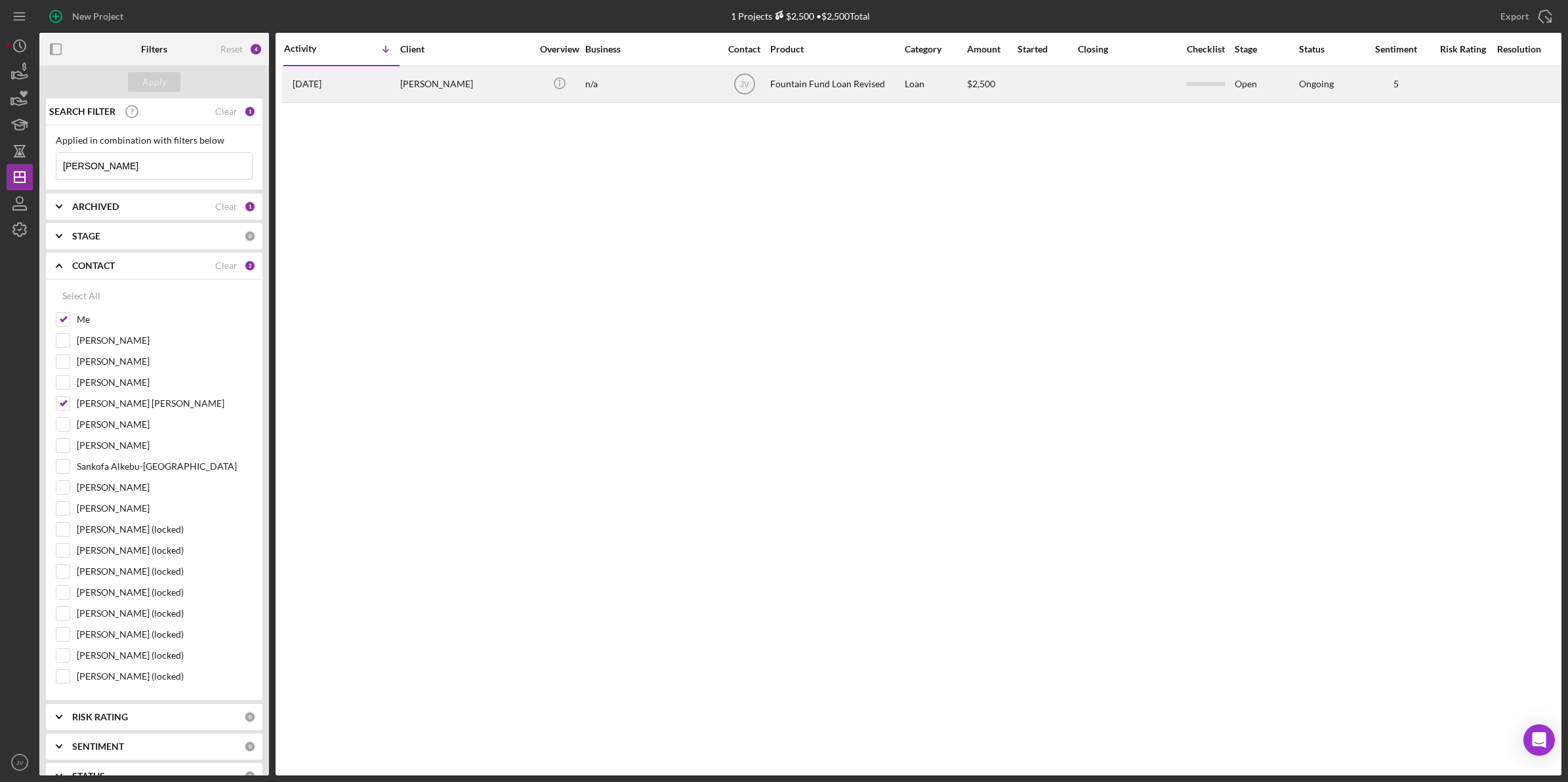
click at [407, 86] on div "Michael McMillan" at bounding box center [466, 84] width 131 height 35
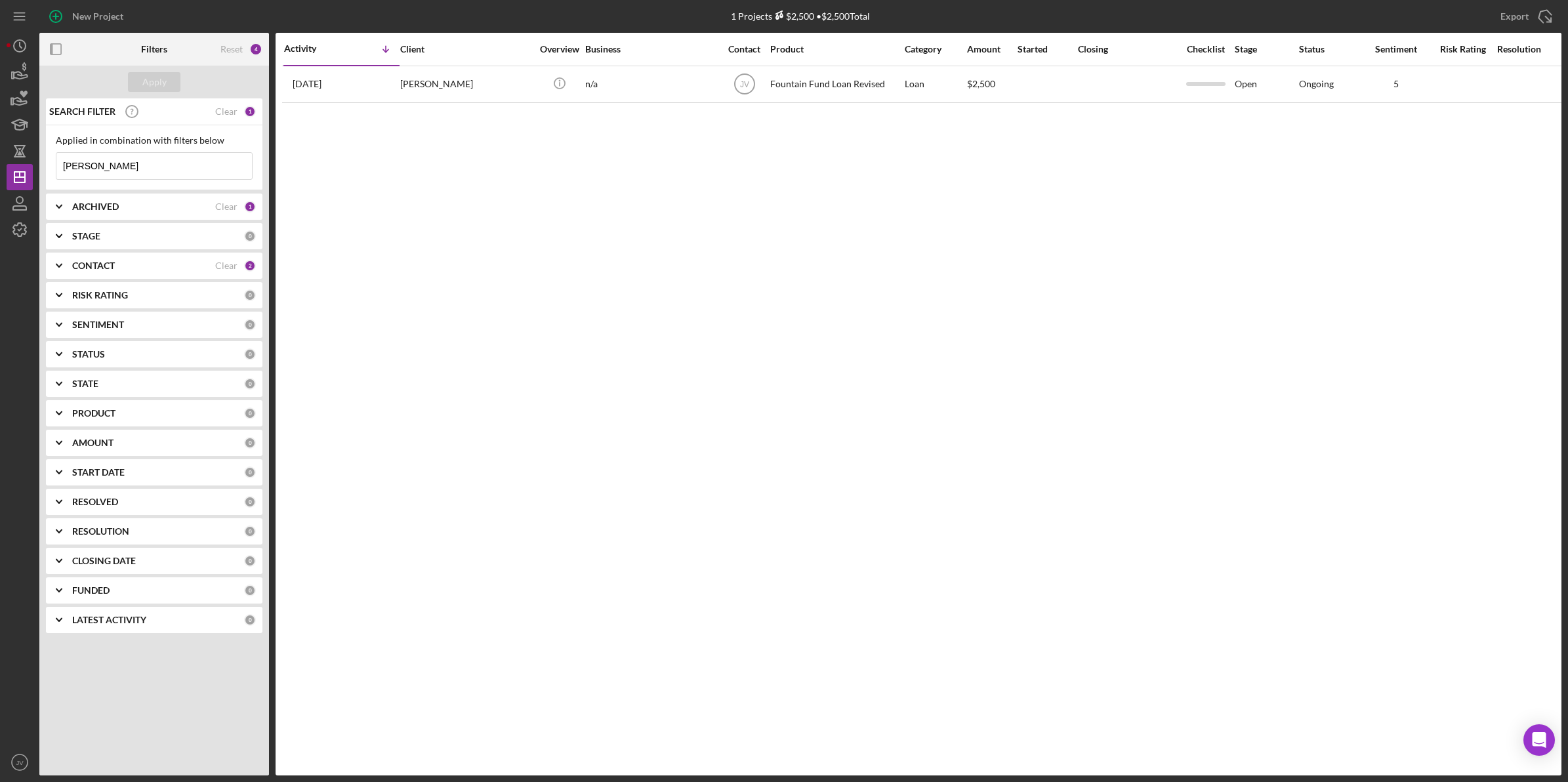
click at [138, 158] on input "Michael Ferrell" at bounding box center [154, 166] width 195 height 26
type input "Michael"
click at [74, 208] on icon "Icon/Expander" at bounding box center [59, 207] width 33 height 33
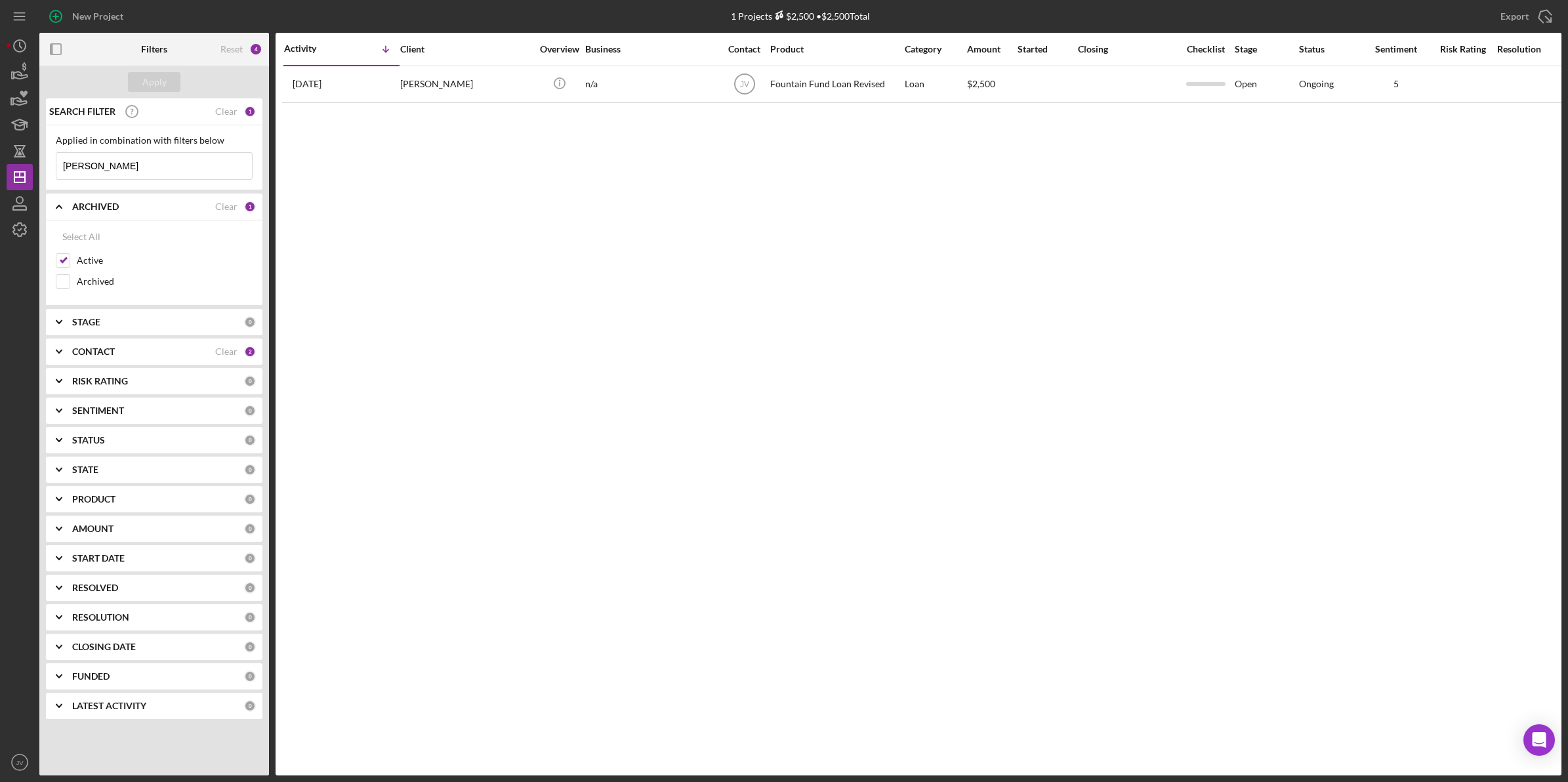
click at [79, 208] on b "ARCHIVED" at bounding box center [96, 207] width 46 height 11
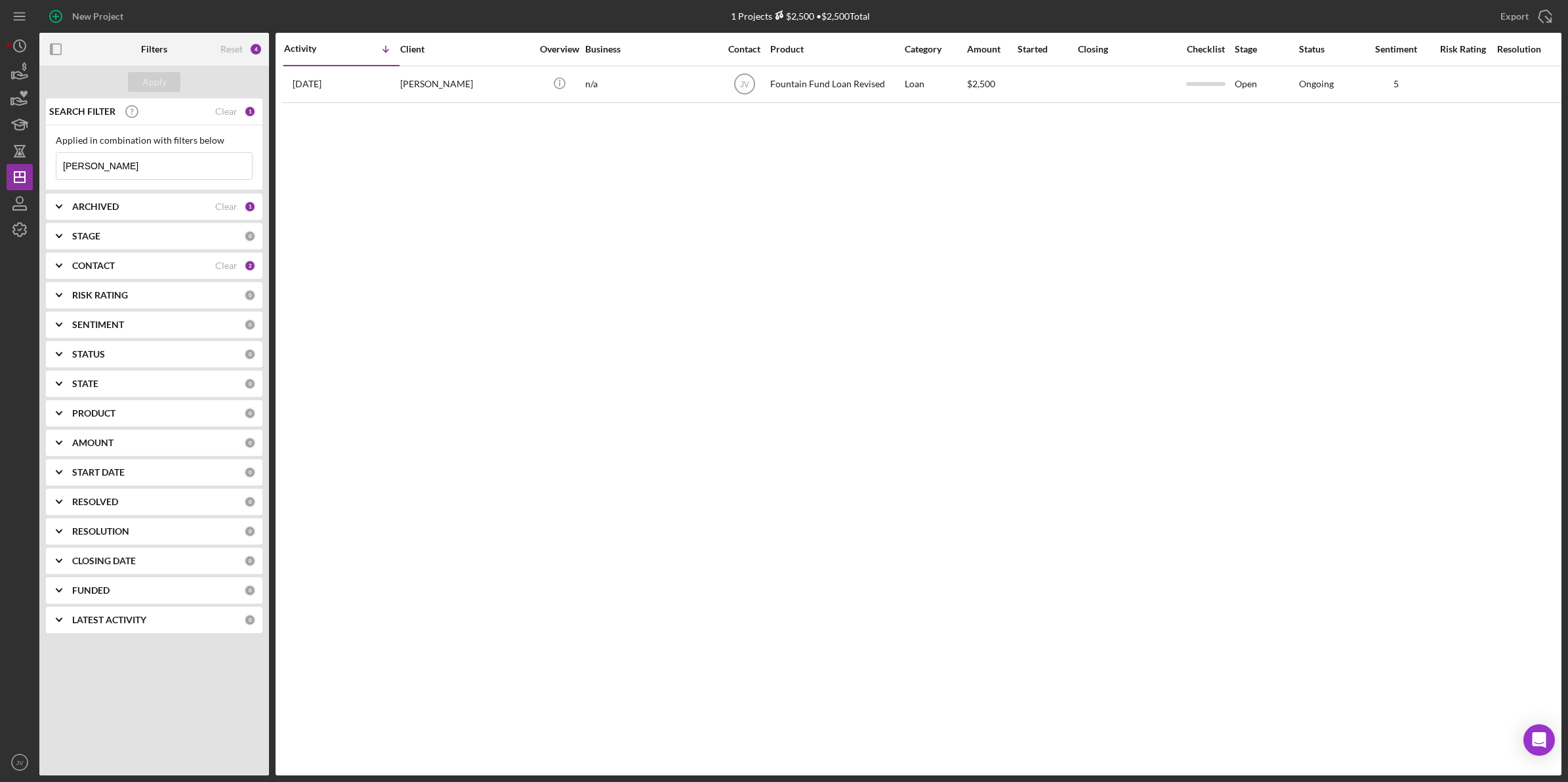
click at [76, 210] on b "ARCHIVED" at bounding box center [96, 207] width 46 height 11
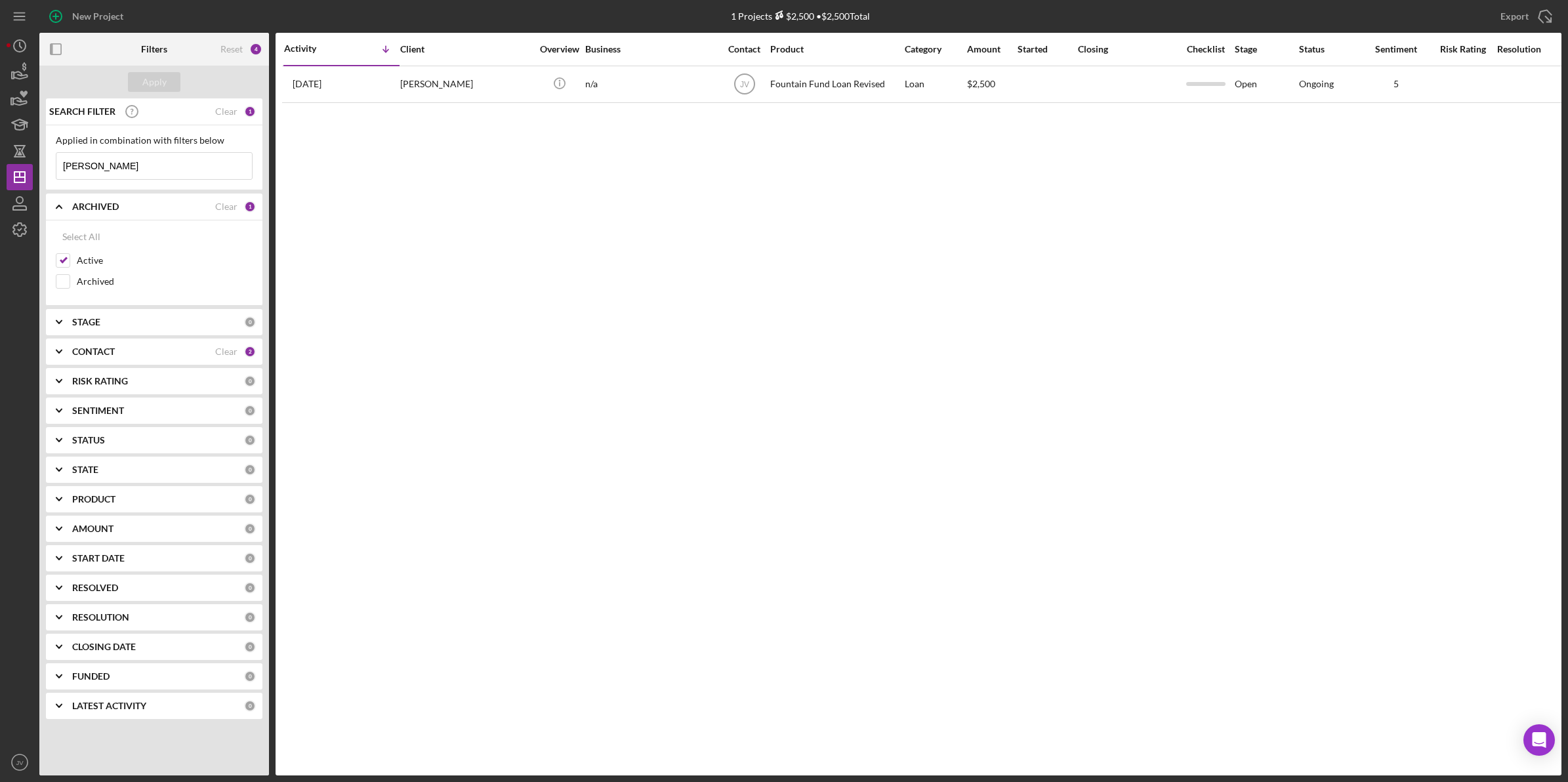
click at [76, 210] on b "ARCHIVED" at bounding box center [96, 207] width 46 height 11
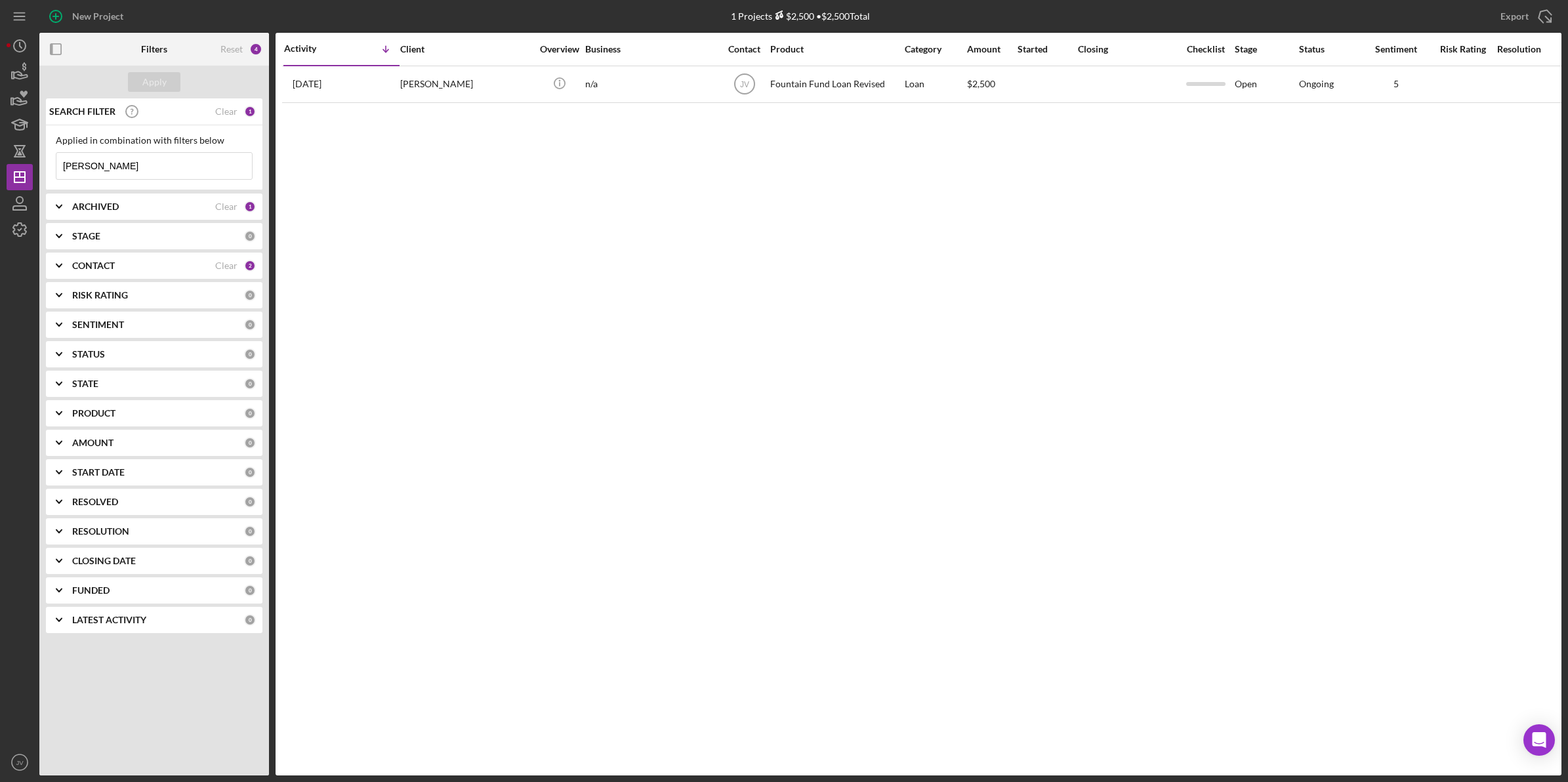
click at [81, 269] on b "CONTACT" at bounding box center [93, 266] width 42 height 11
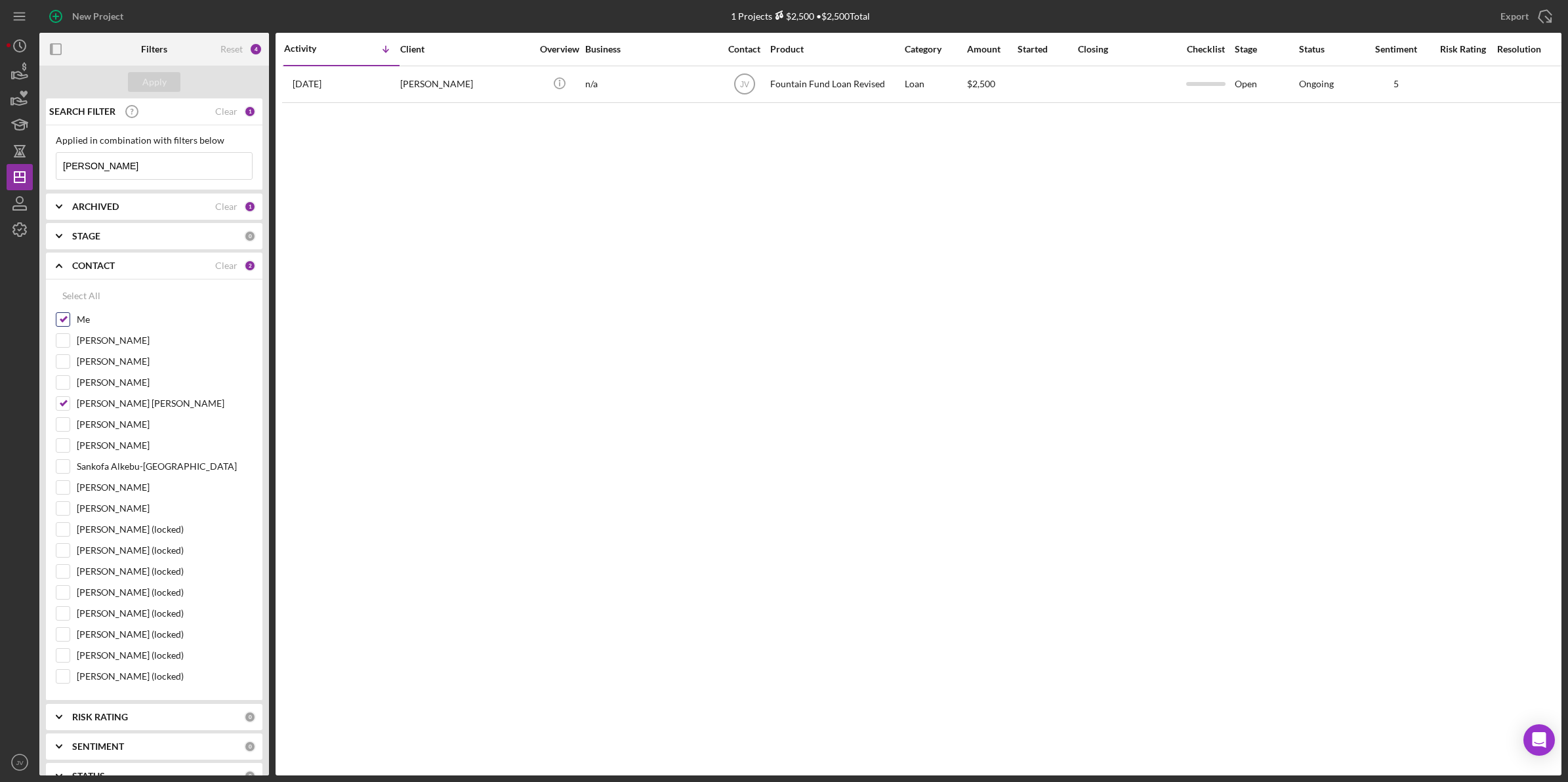
click at [69, 313] on input "Me" at bounding box center [63, 319] width 13 height 13
checkbox input "false"
click at [143, 90] on div "Apply" at bounding box center [154, 83] width 24 height 20
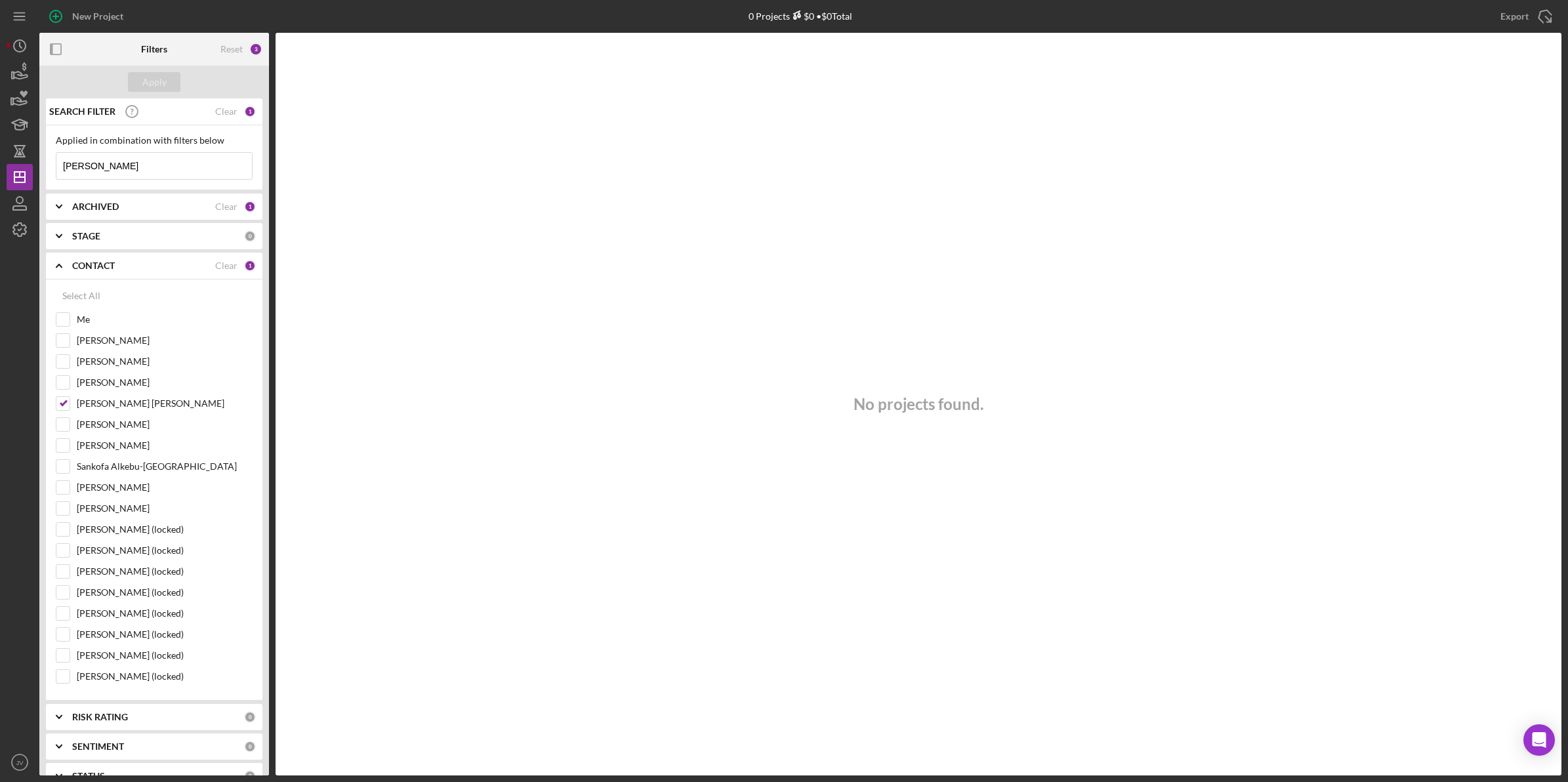
click at [143, 168] on input "Michael" at bounding box center [154, 166] width 195 height 26
type input "Michael"
drag, startPoint x: 110, startPoint y: 161, endPoint x: 45, endPoint y: 158, distance: 65.1
click at [45, 158] on div "SEARCH FILTER Clear 1 Applied in combination with filters below Michael Icon/Me…" at bounding box center [154, 437] width 230 height 677
click at [146, 77] on div "Apply" at bounding box center [154, 83] width 24 height 20
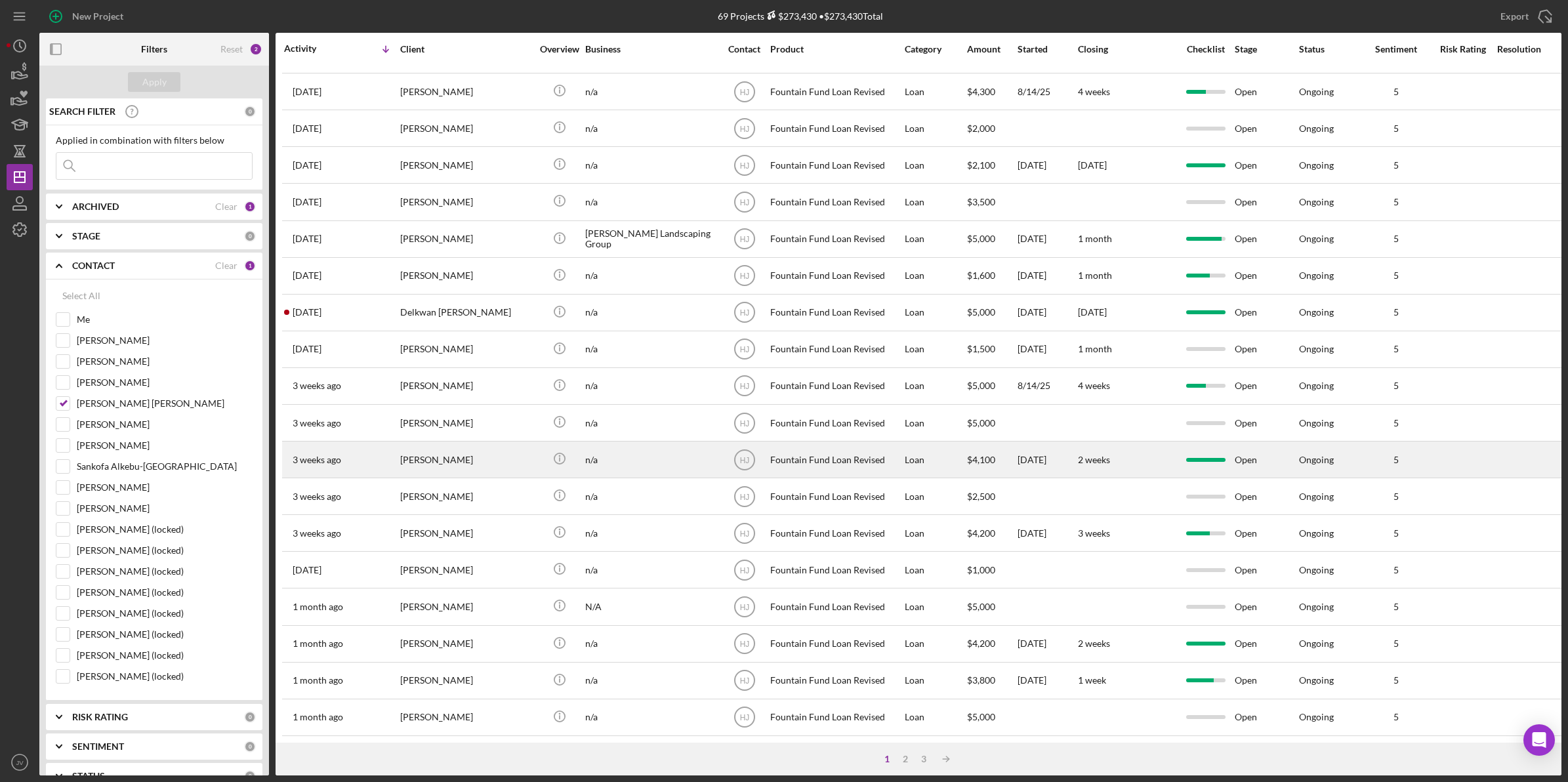
scroll to position [273, 0]
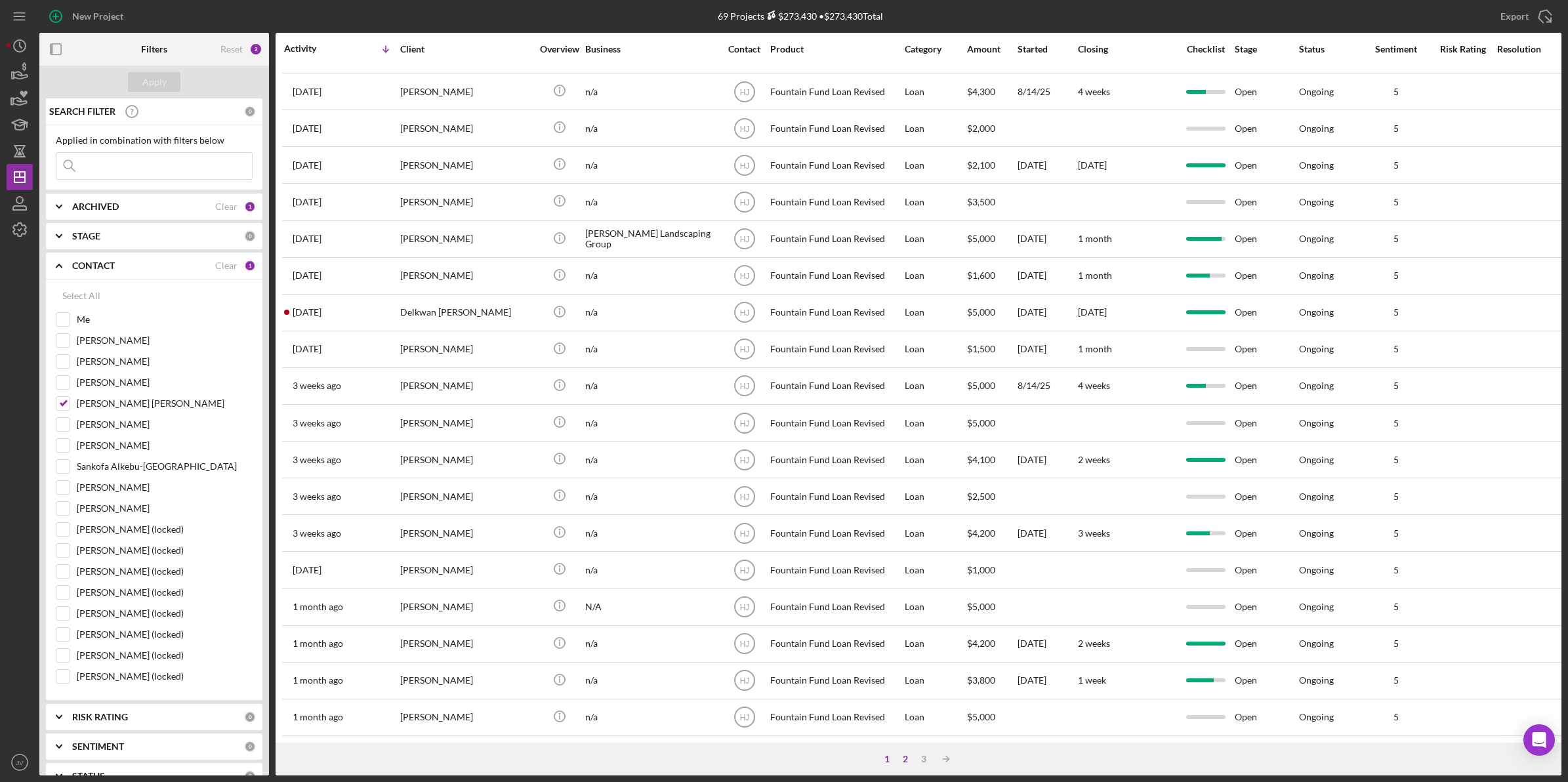
click at [903, 552] on div "2" at bounding box center [905, 760] width 19 height 11
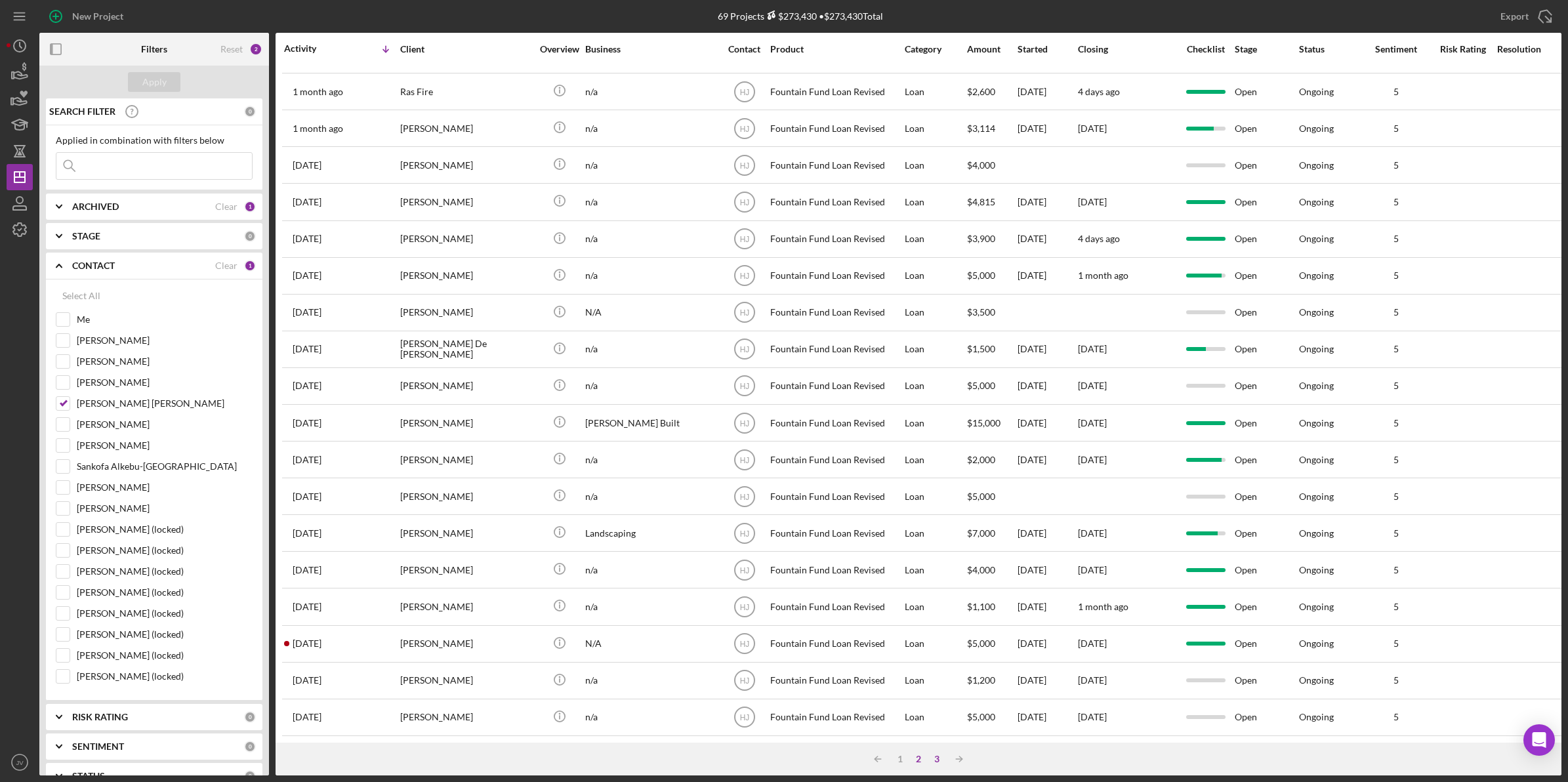
click at [934, 552] on div "3" at bounding box center [937, 760] width 19 height 11
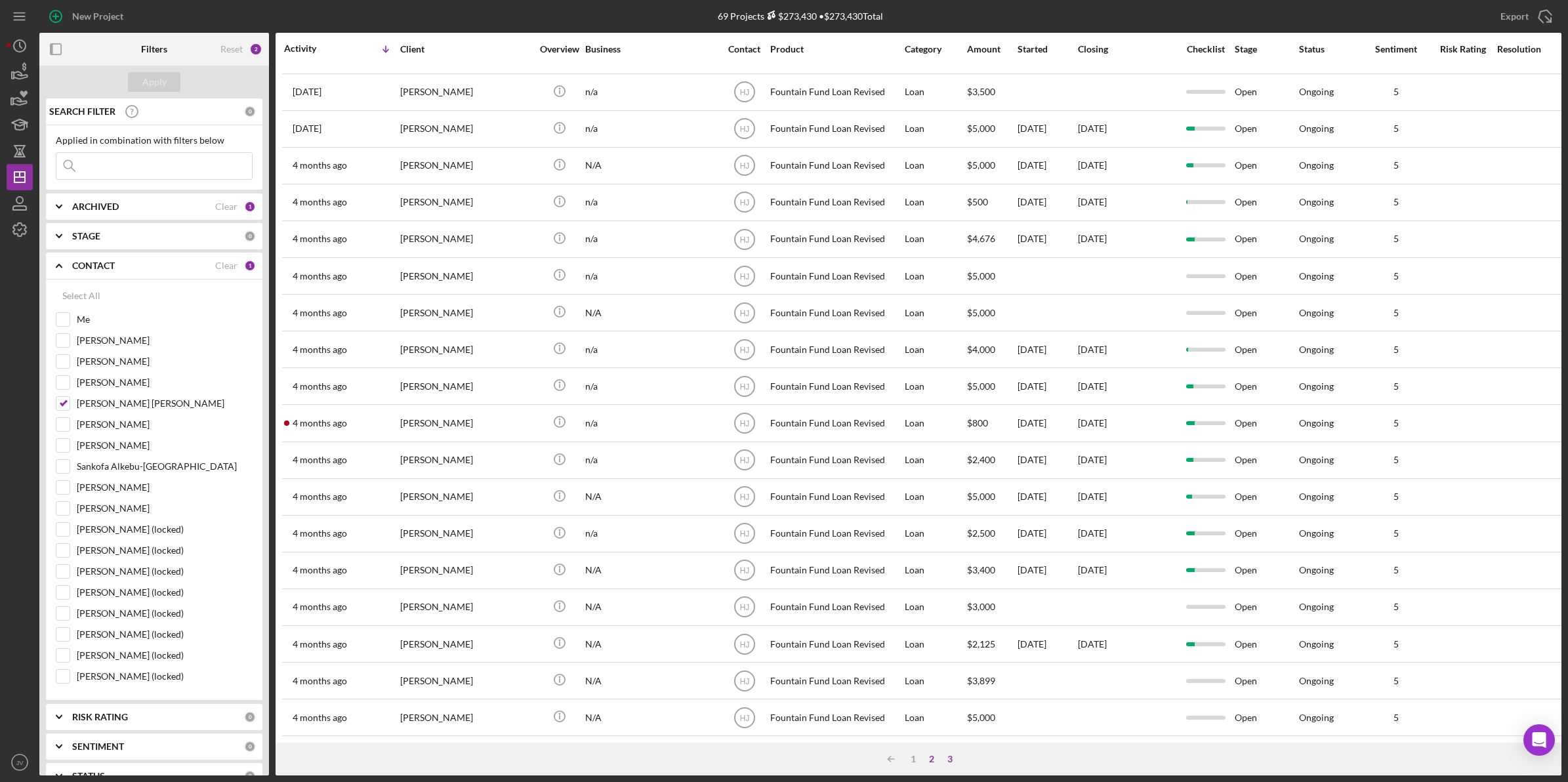
scroll to position [50, 0]
click at [129, 158] on input at bounding box center [154, 166] width 195 height 26
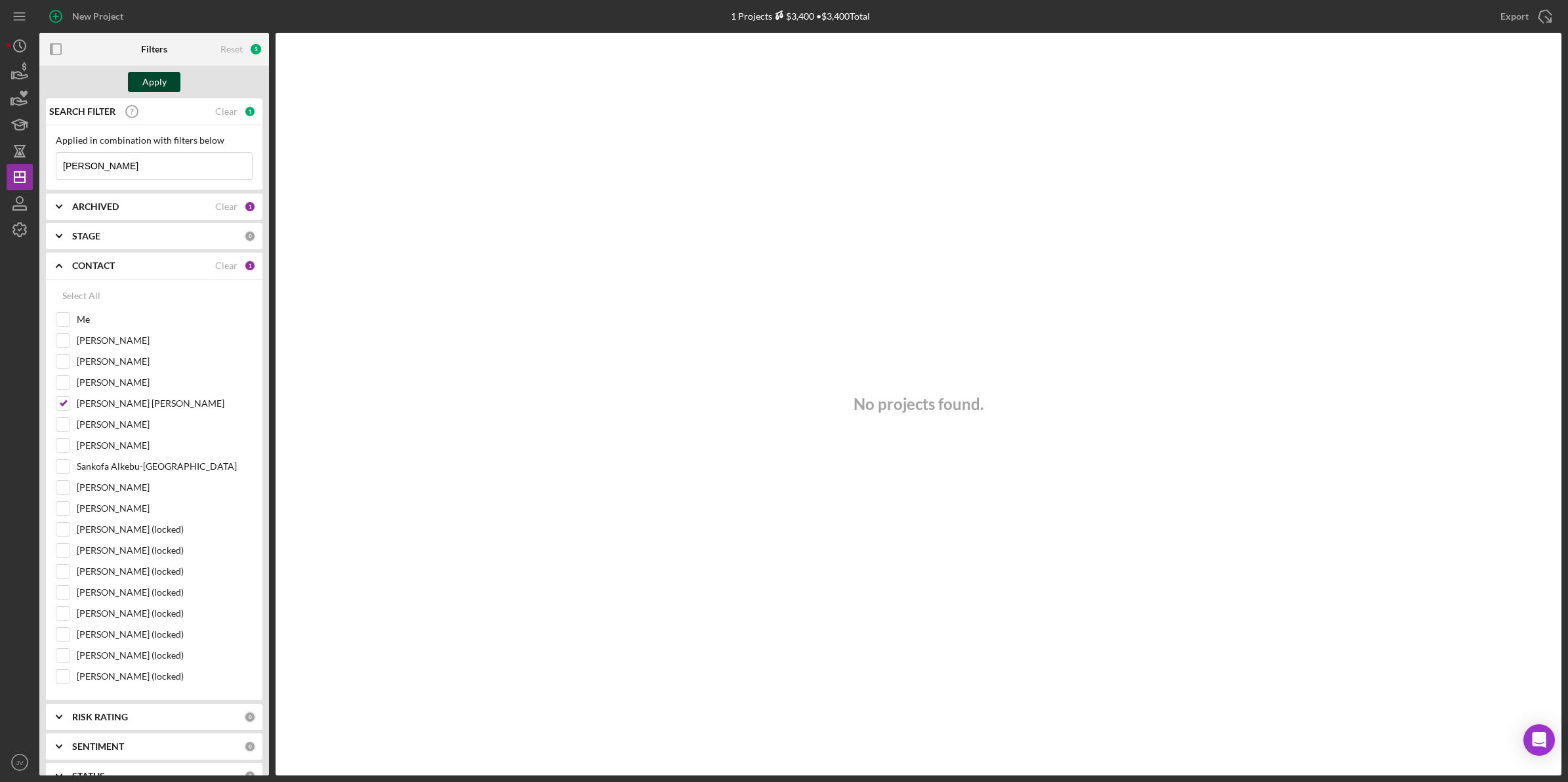
click at [155, 80] on div "Apply" at bounding box center [154, 83] width 24 height 20
drag, startPoint x: 123, startPoint y: 164, endPoint x: 58, endPoint y: 161, distance: 65.1
click at [58, 161] on input "Alton" at bounding box center [154, 166] width 195 height 26
drag, startPoint x: 86, startPoint y: 162, endPoint x: 53, endPoint y: 159, distance: 33.1
click at [53, 159] on div "Applied in combination with filters below hanscom Icon/Menu Close" at bounding box center [154, 157] width 217 height 65
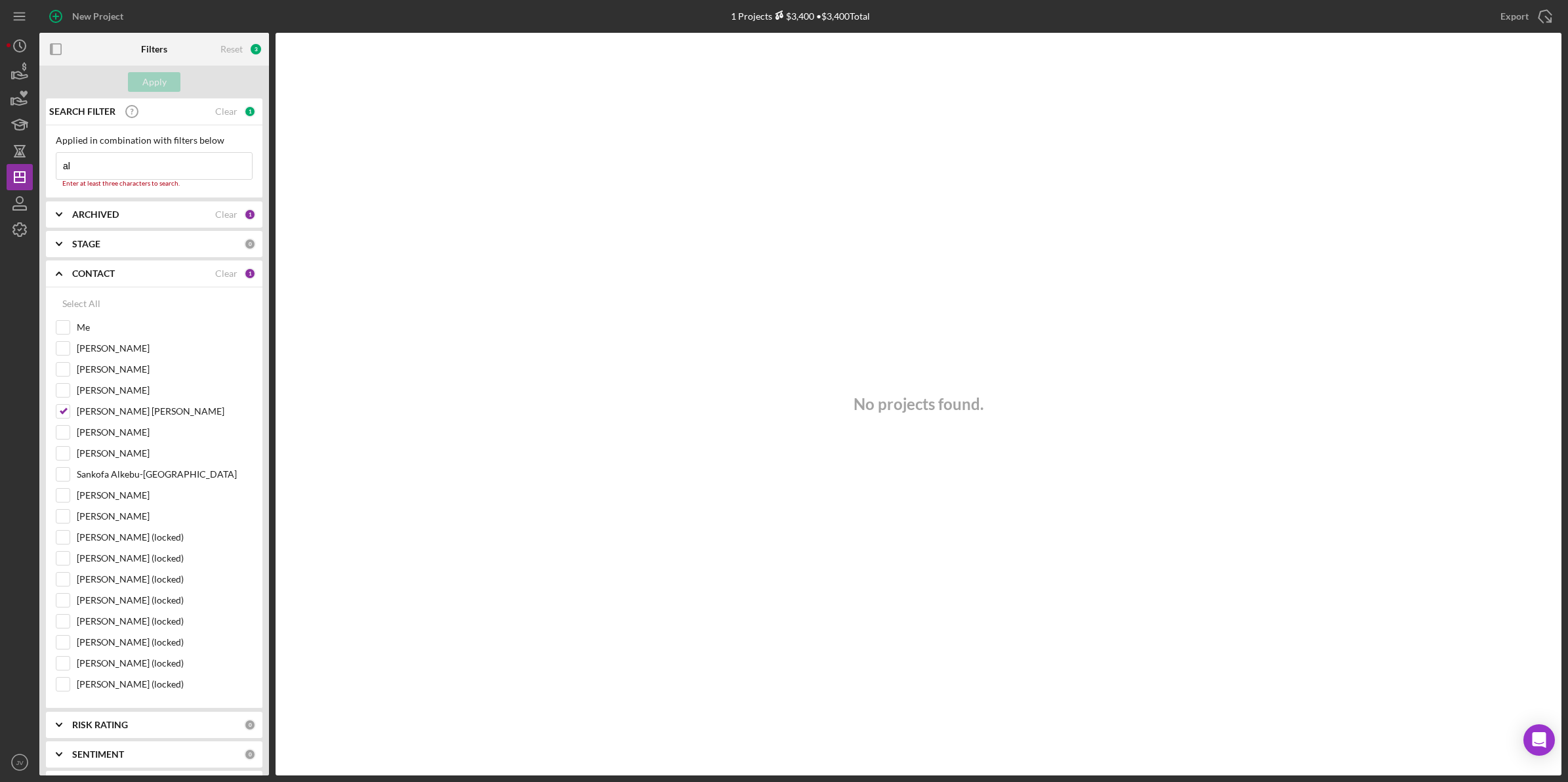
type input "a"
click at [67, 320] on input "Me" at bounding box center [63, 319] width 13 height 13
checkbox input "true"
click at [116, 156] on input at bounding box center [154, 166] width 195 height 26
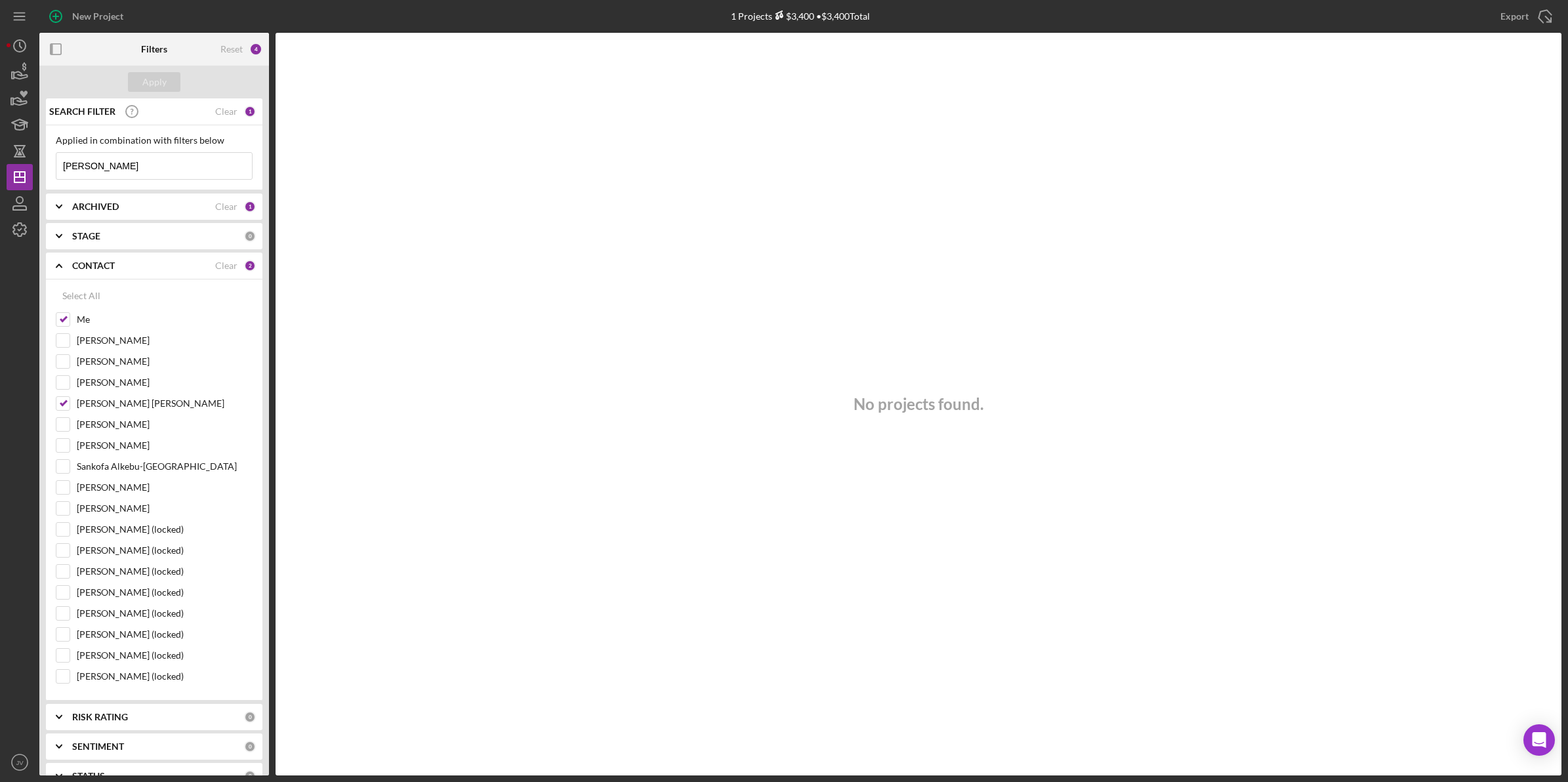
type input "alton"
click at [125, 211] on div "ARCHIVED" at bounding box center [144, 207] width 143 height 11
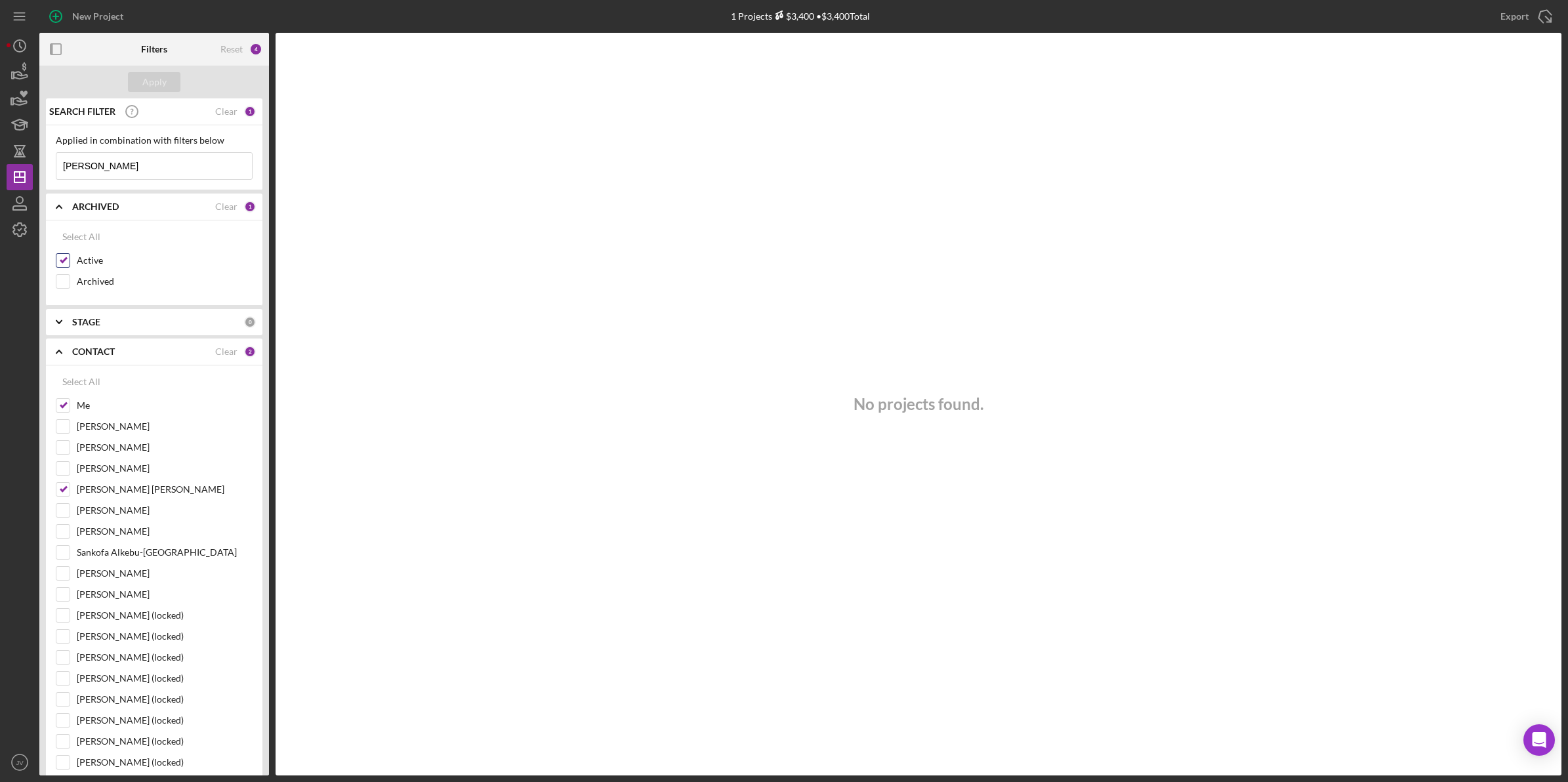
click at [66, 257] on input "Active" at bounding box center [63, 260] width 13 height 13
checkbox input "false"
click at [154, 76] on div "Apply" at bounding box center [154, 83] width 24 height 20
click at [63, 399] on div at bounding box center [63, 405] width 15 height 15
click at [59, 489] on input "[PERSON_NAME] [PERSON_NAME]" at bounding box center [63, 489] width 13 height 13
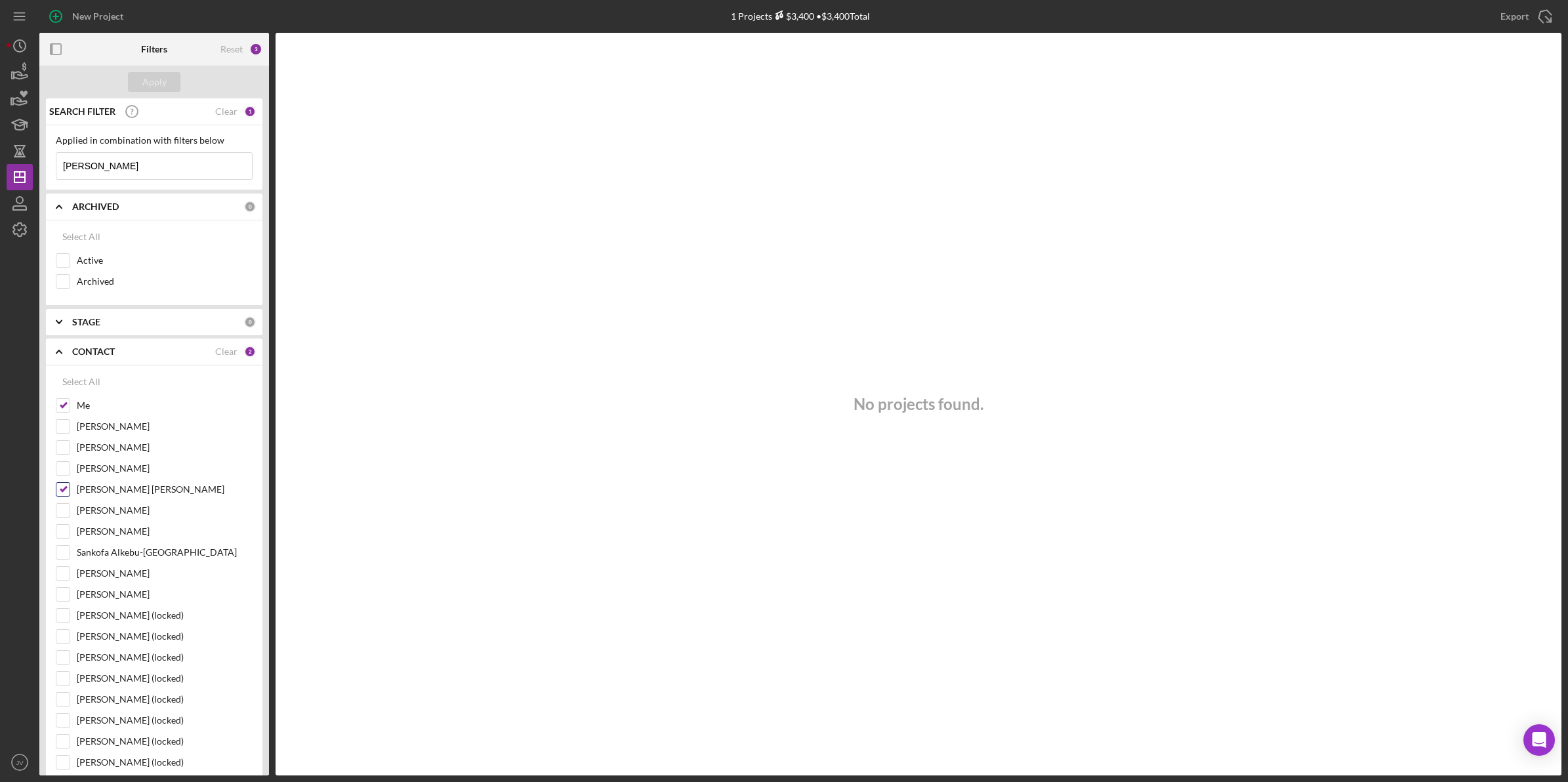
checkbox input "false"
click at [66, 409] on input "Me" at bounding box center [63, 405] width 13 height 13
checkbox input "false"
click at [113, 171] on input "alton" at bounding box center [154, 166] width 195 height 26
click at [141, 76] on button "Apply" at bounding box center [154, 83] width 52 height 20
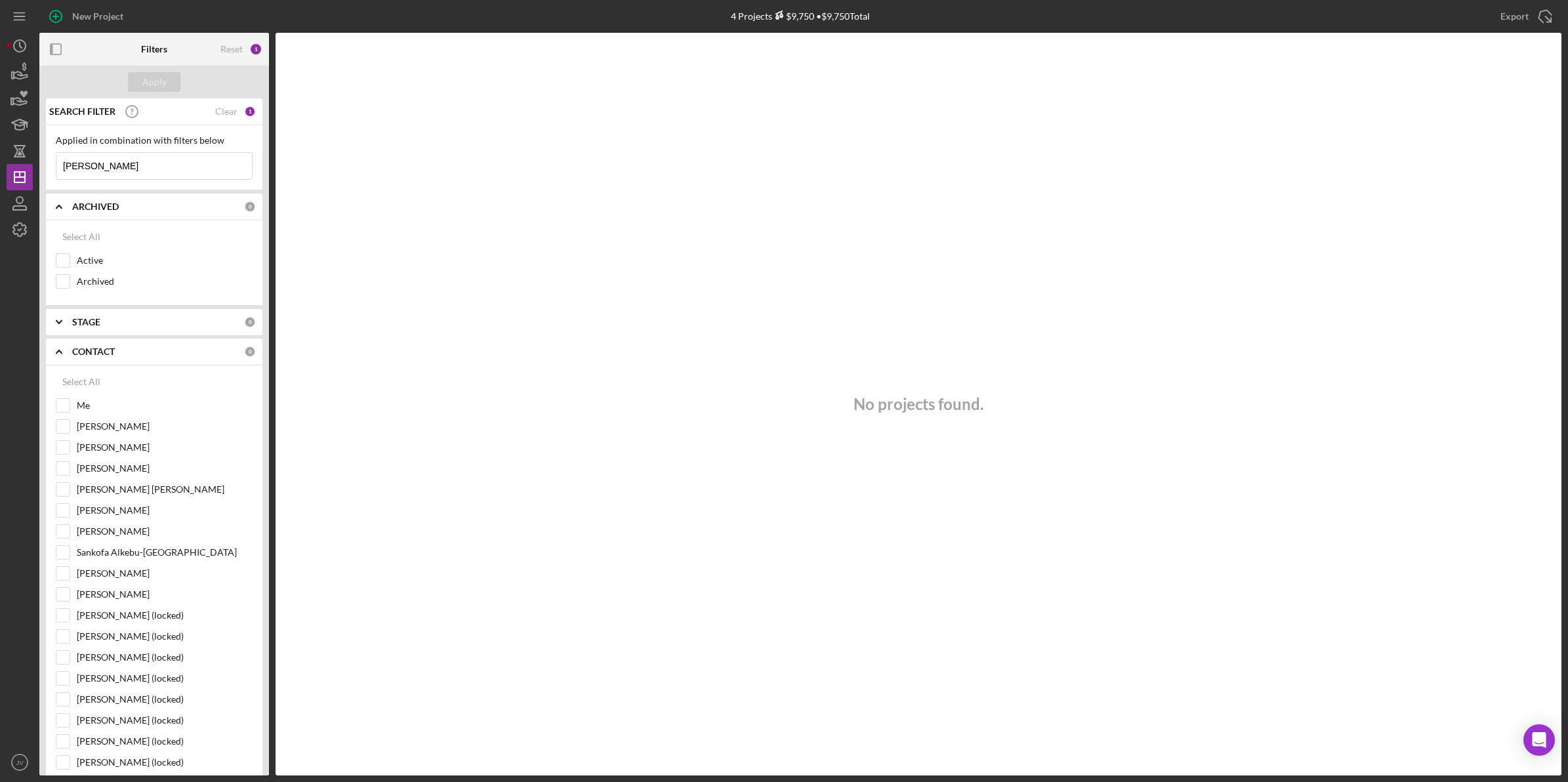
click at [147, 158] on input "alton" at bounding box center [154, 166] width 195 height 26
click at [29, 204] on icon "button" at bounding box center [19, 203] width 33 height 33
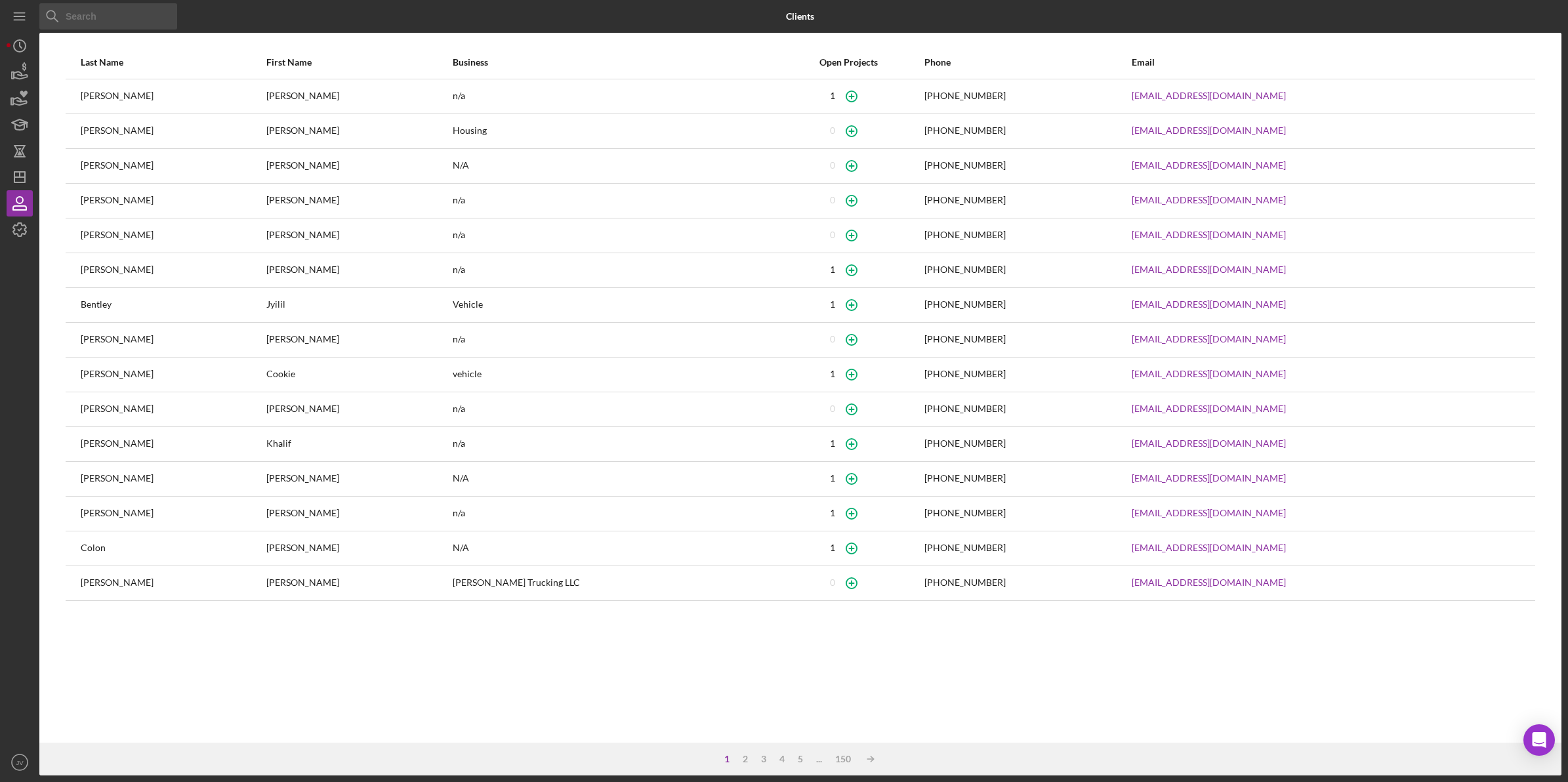
click at [149, 22] on input at bounding box center [108, 16] width 138 height 26
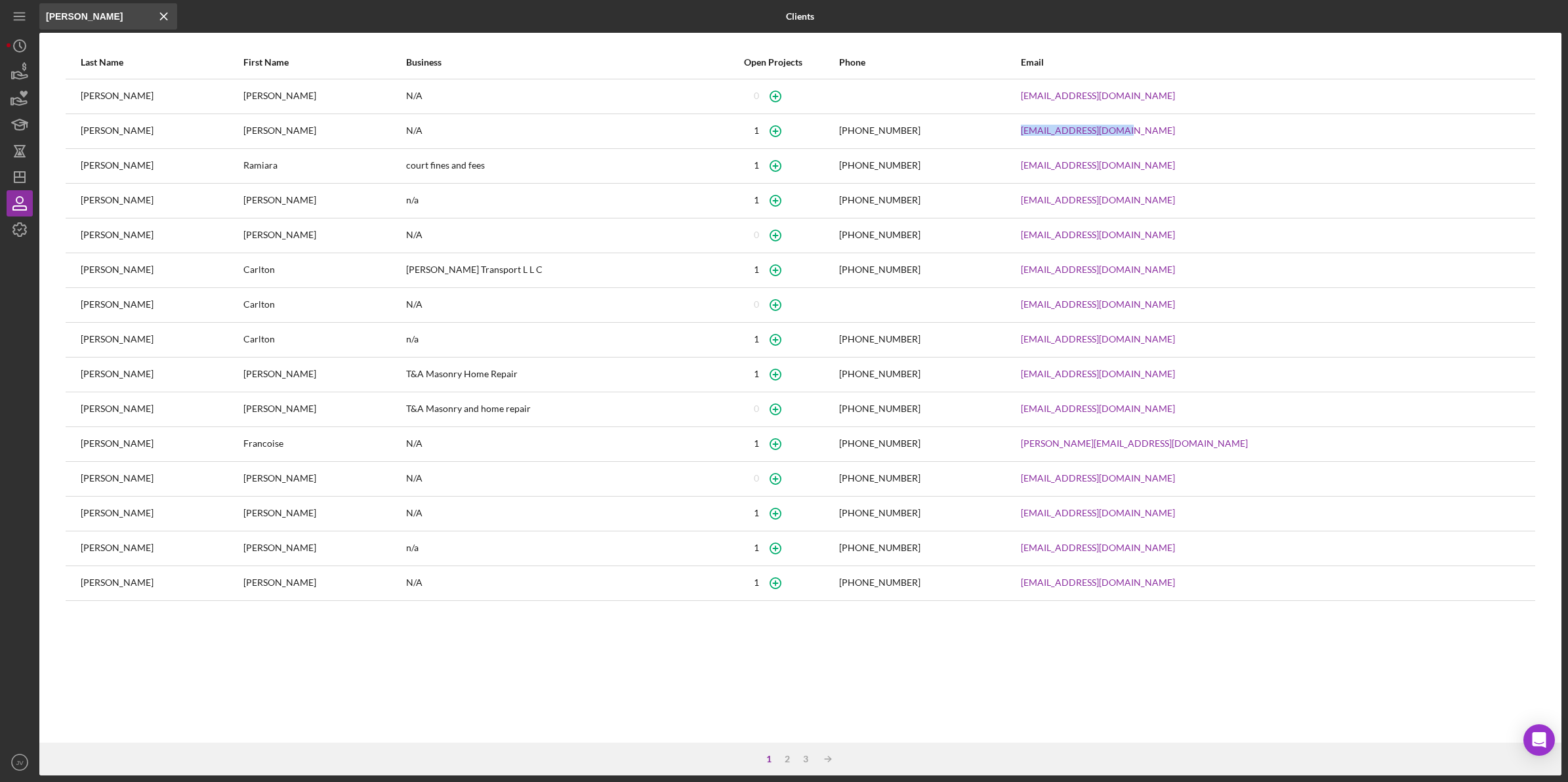
drag, startPoint x: 1215, startPoint y: 128, endPoint x: 1084, endPoint y: 128, distance: 131.0
click at [1043, 128] on tr "Hanscom Alton N/A 1 (857) 318-4148 Hanscomaj92@gmail.com" at bounding box center [800, 130] width 1469 height 35
copy tr "Hanscomaj92@gmail.com"
click at [610, 148] on td "court fines and fees" at bounding box center [556, 165] width 302 height 35
drag, startPoint x: 44, startPoint y: 16, endPoint x: 30, endPoint y: 16, distance: 14.0
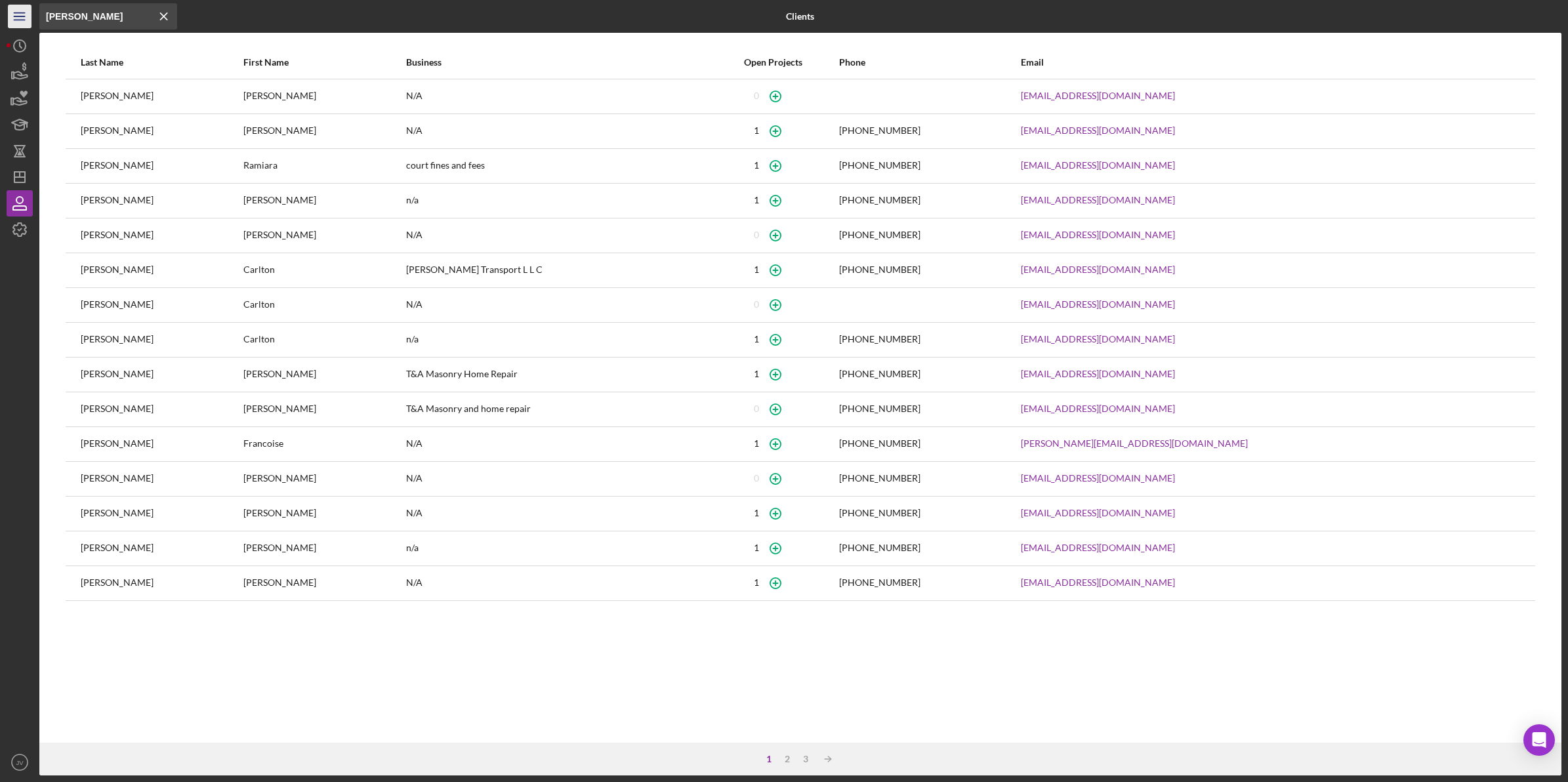
click at [30, 16] on div "Icon/Menu Close alton Icon/Menu Close Clients Last Name First Name Business Ope…" at bounding box center [784, 388] width 1555 height 776
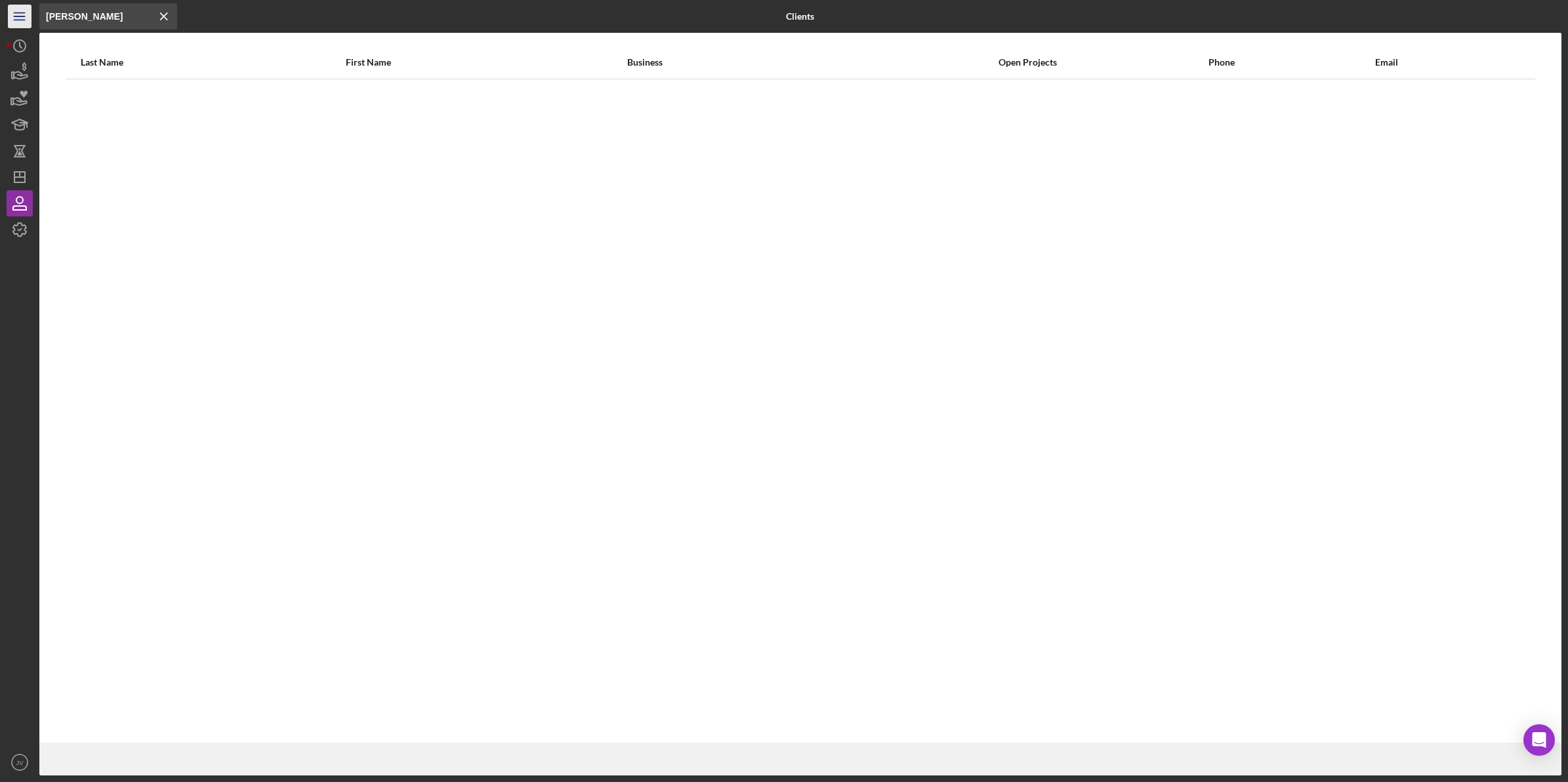
drag, startPoint x: 95, startPoint y: 17, endPoint x: 27, endPoint y: 12, distance: 68.2
click at [27, 12] on div "Icon/Menu Close ferrell Icon/Menu Close Clients Last Name First Name Business O…" at bounding box center [784, 388] width 1555 height 776
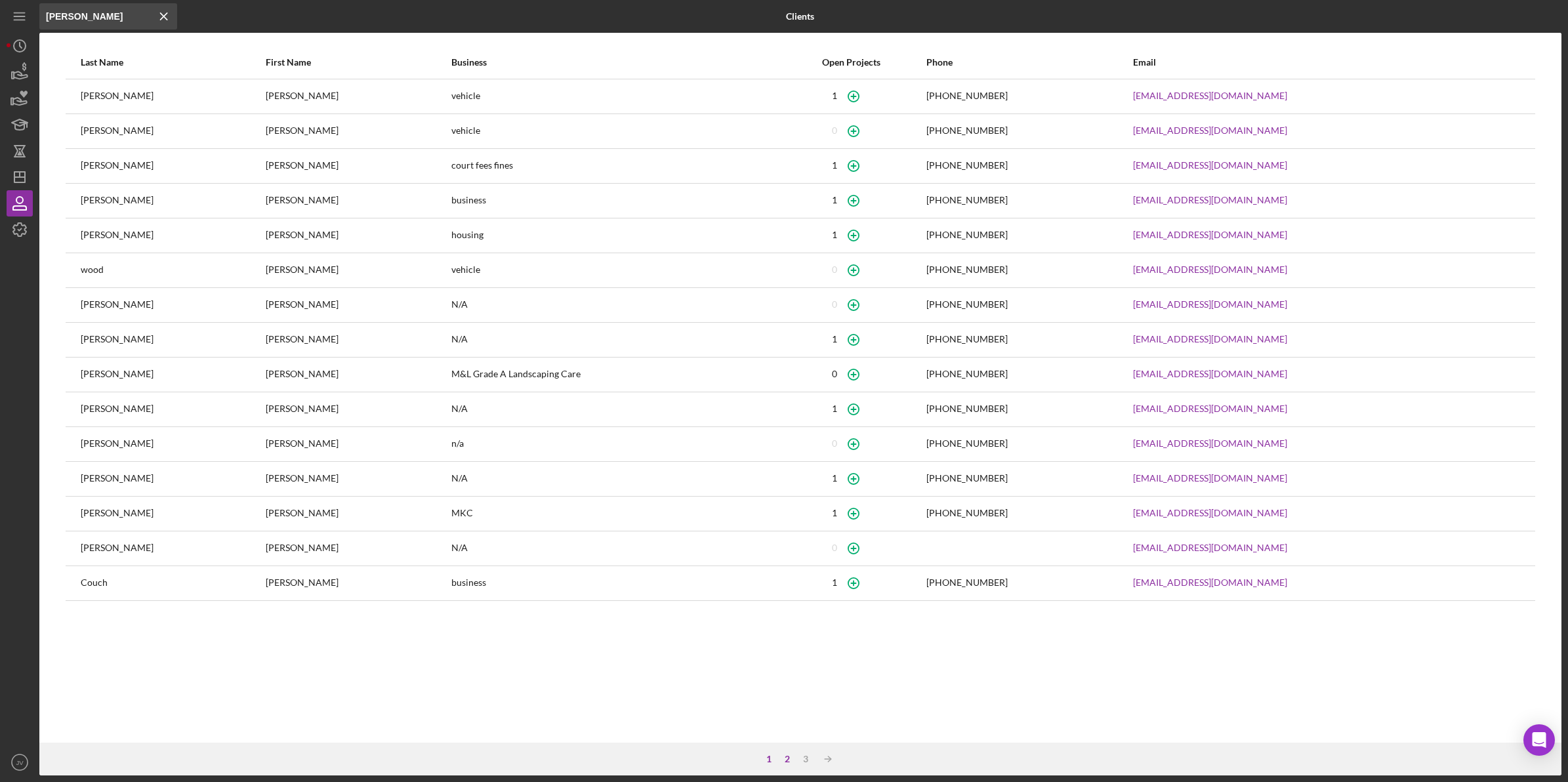
type input "michael"
click at [788, 552] on div "2" at bounding box center [787, 760] width 19 height 11
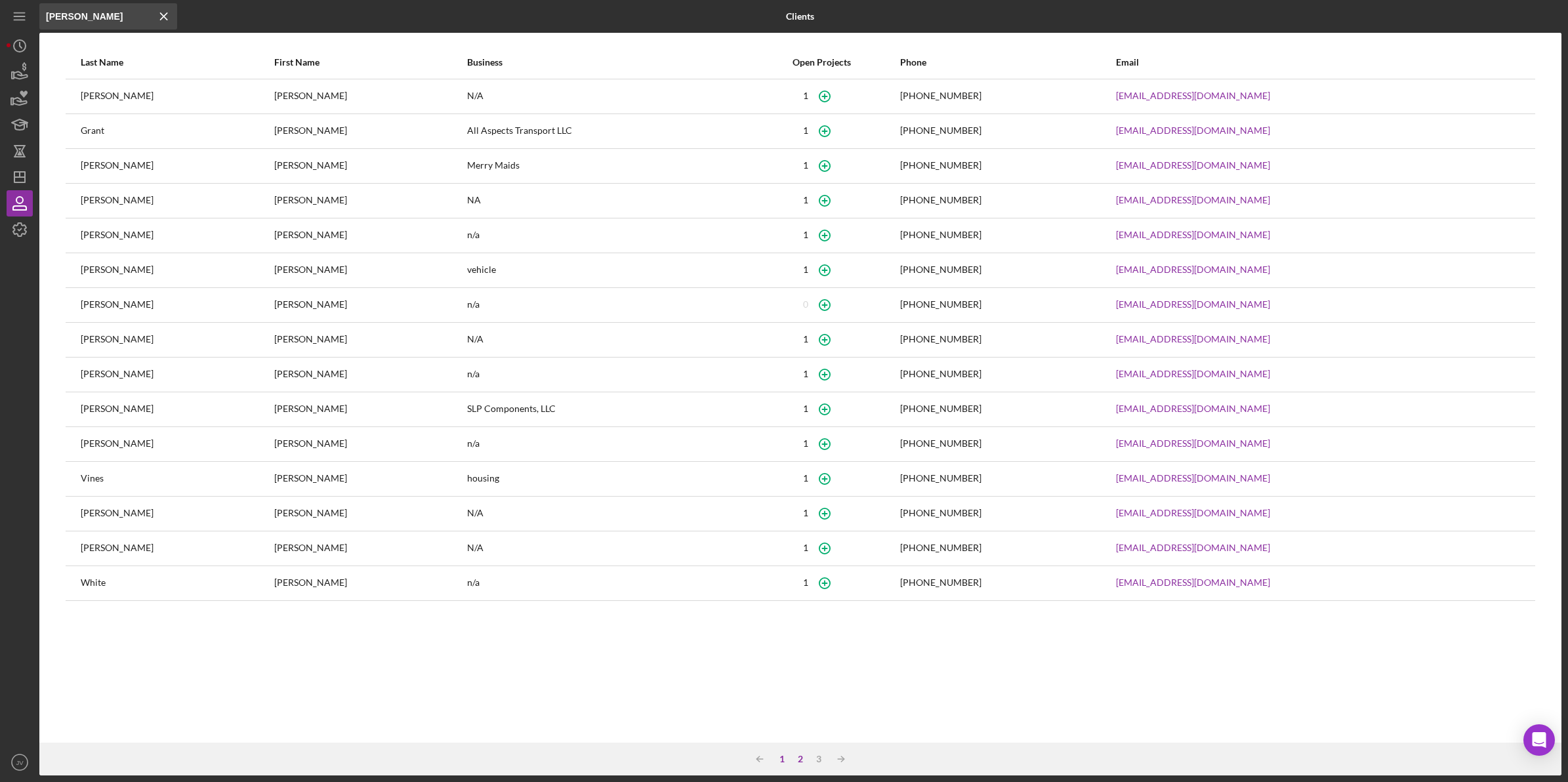
click at [788, 552] on div "1" at bounding box center [782, 760] width 19 height 11
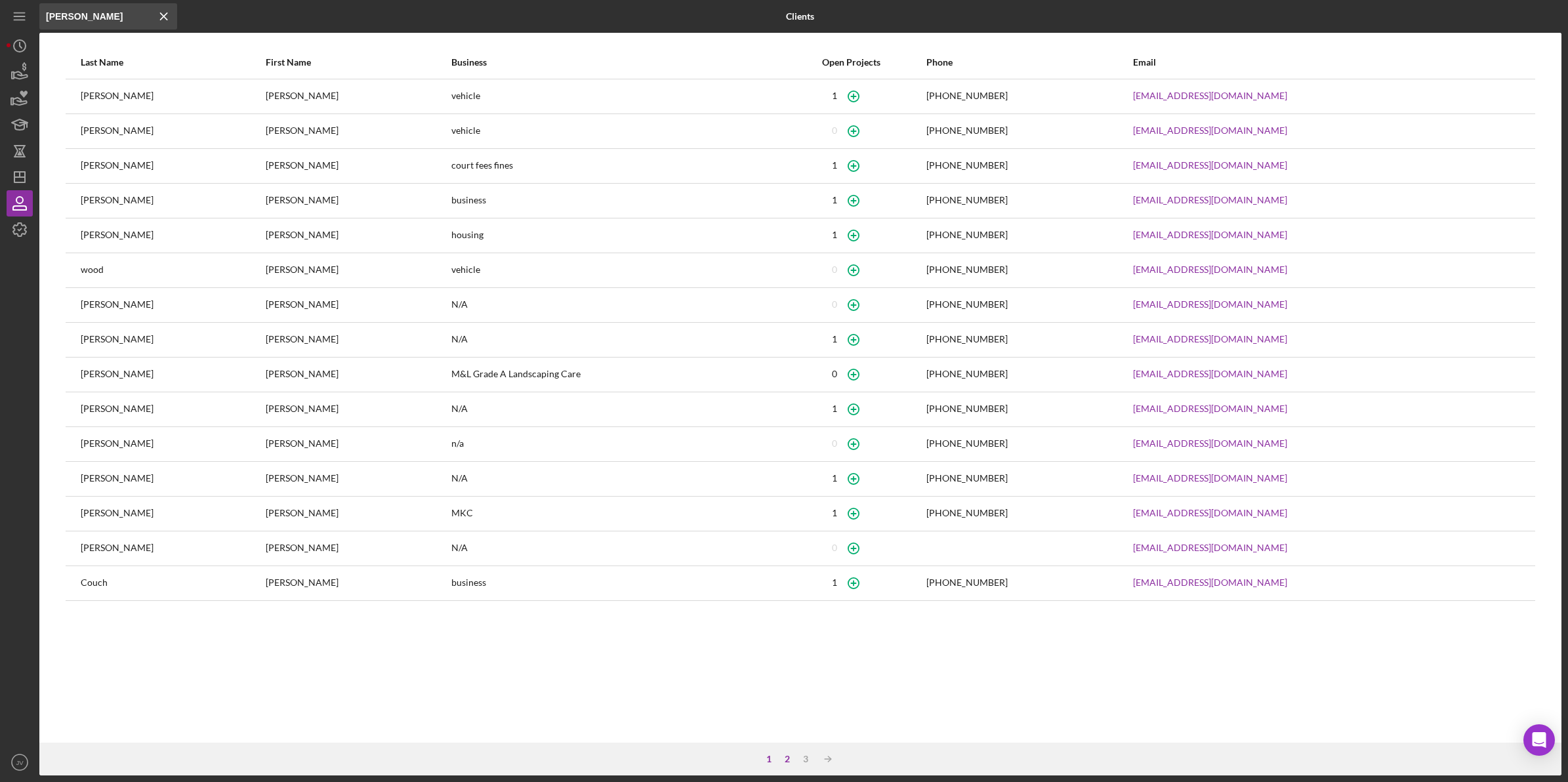
click at [782, 552] on div "2" at bounding box center [787, 760] width 19 height 11
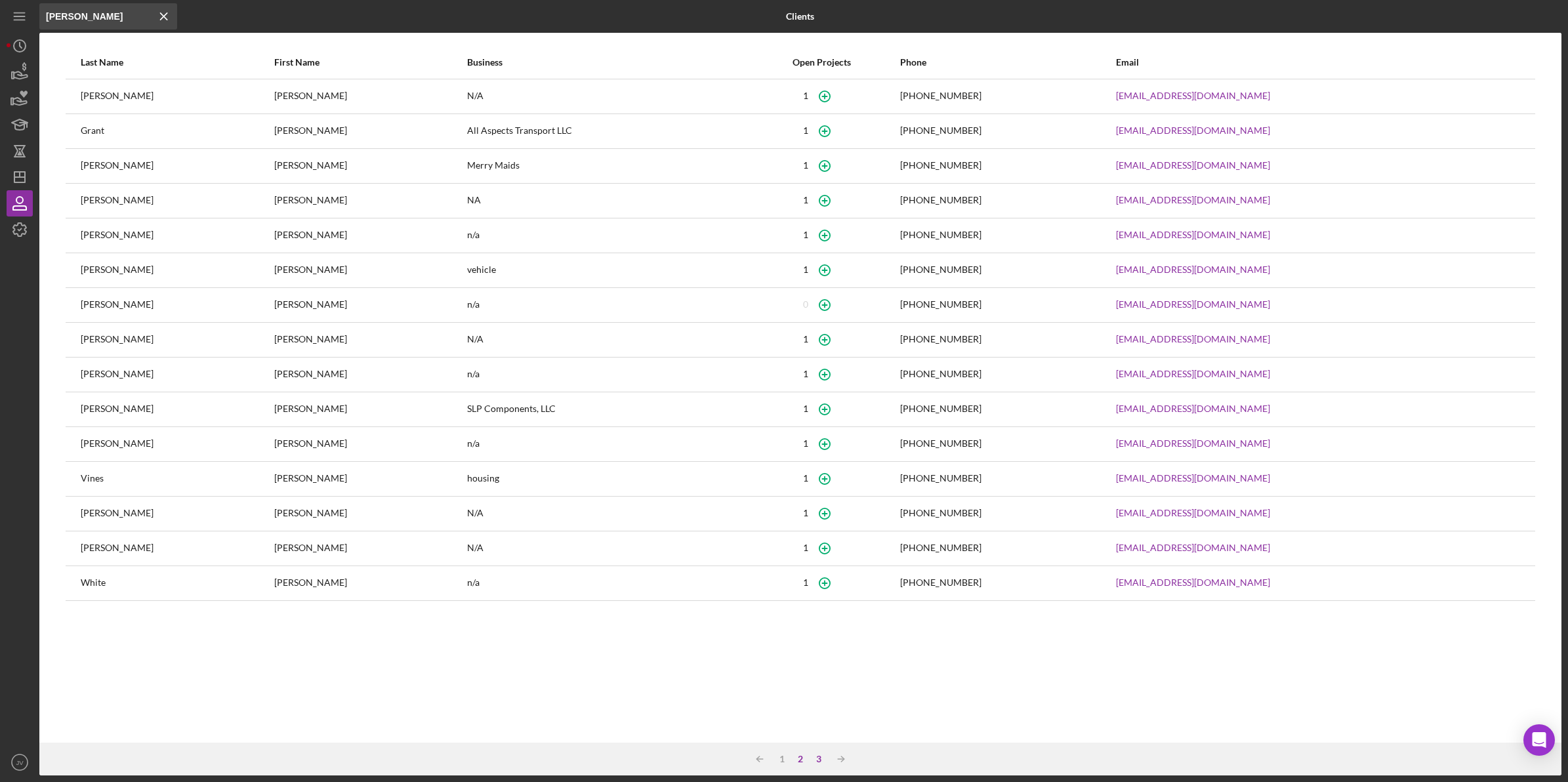
click at [816, 552] on div "3" at bounding box center [819, 760] width 19 height 11
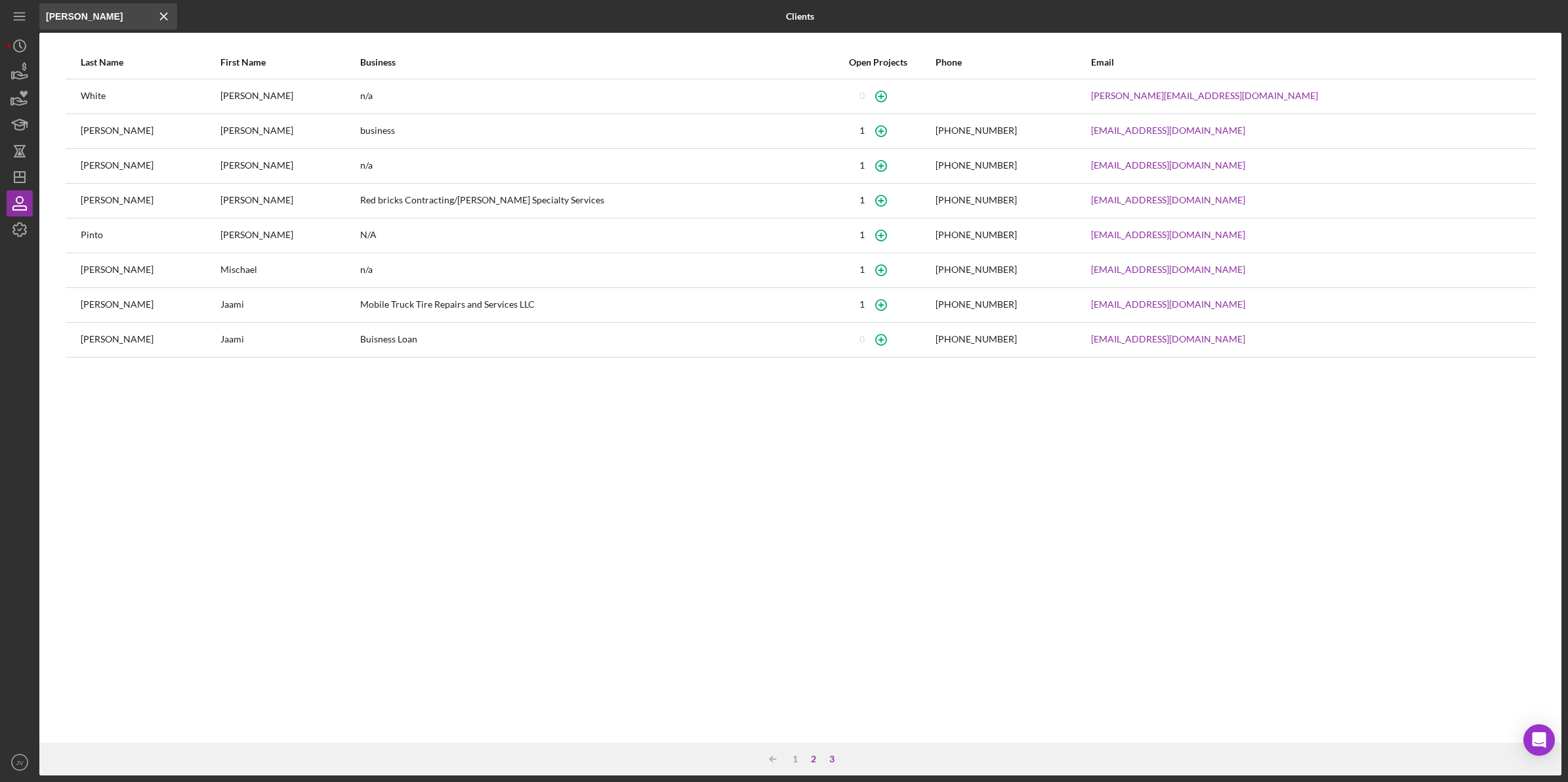
click at [811, 552] on div "2" at bounding box center [813, 760] width 19 height 11
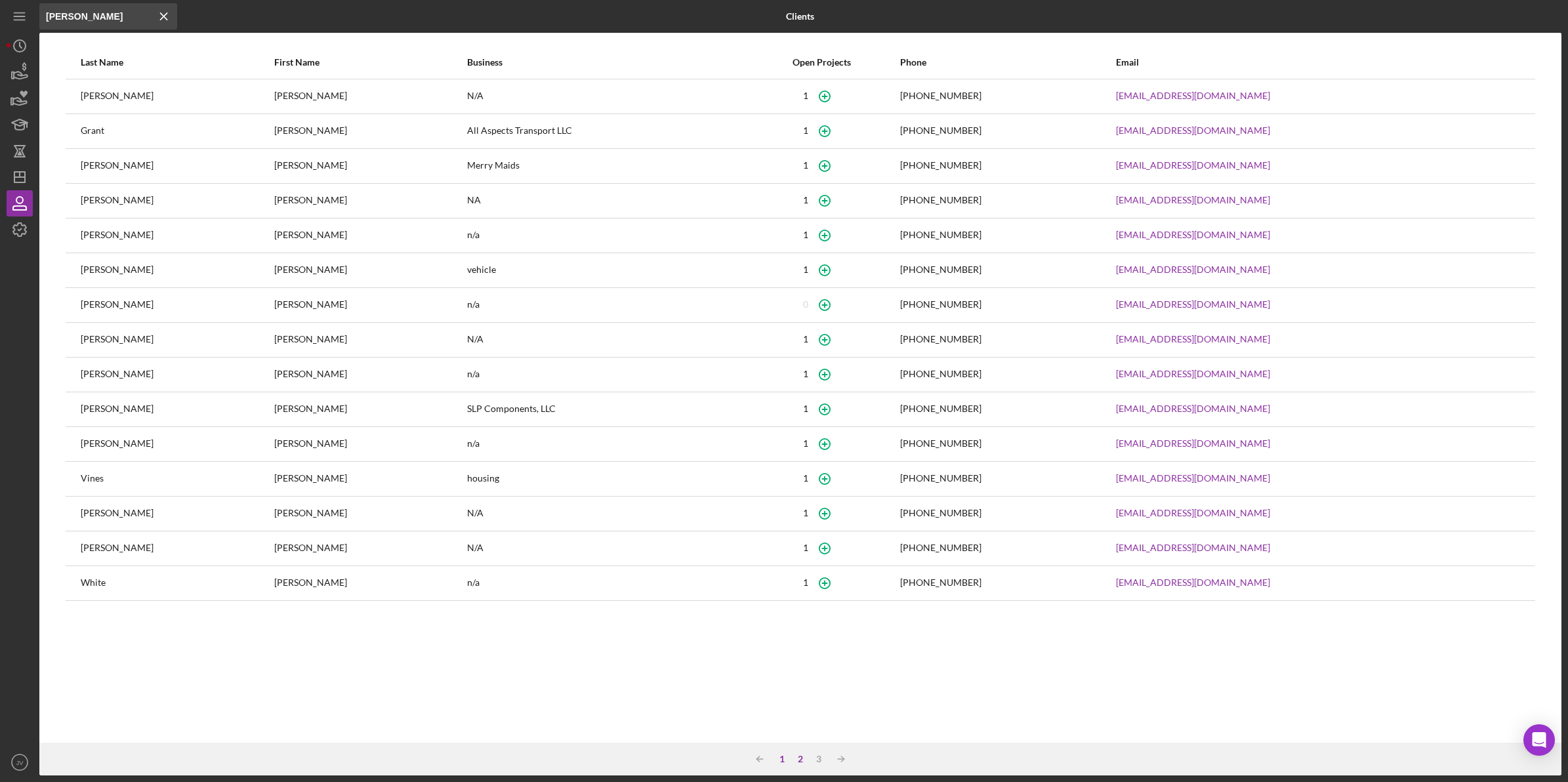
click at [777, 552] on div "1" at bounding box center [782, 760] width 19 height 11
